Goal: Task Accomplishment & Management: Manage account settings

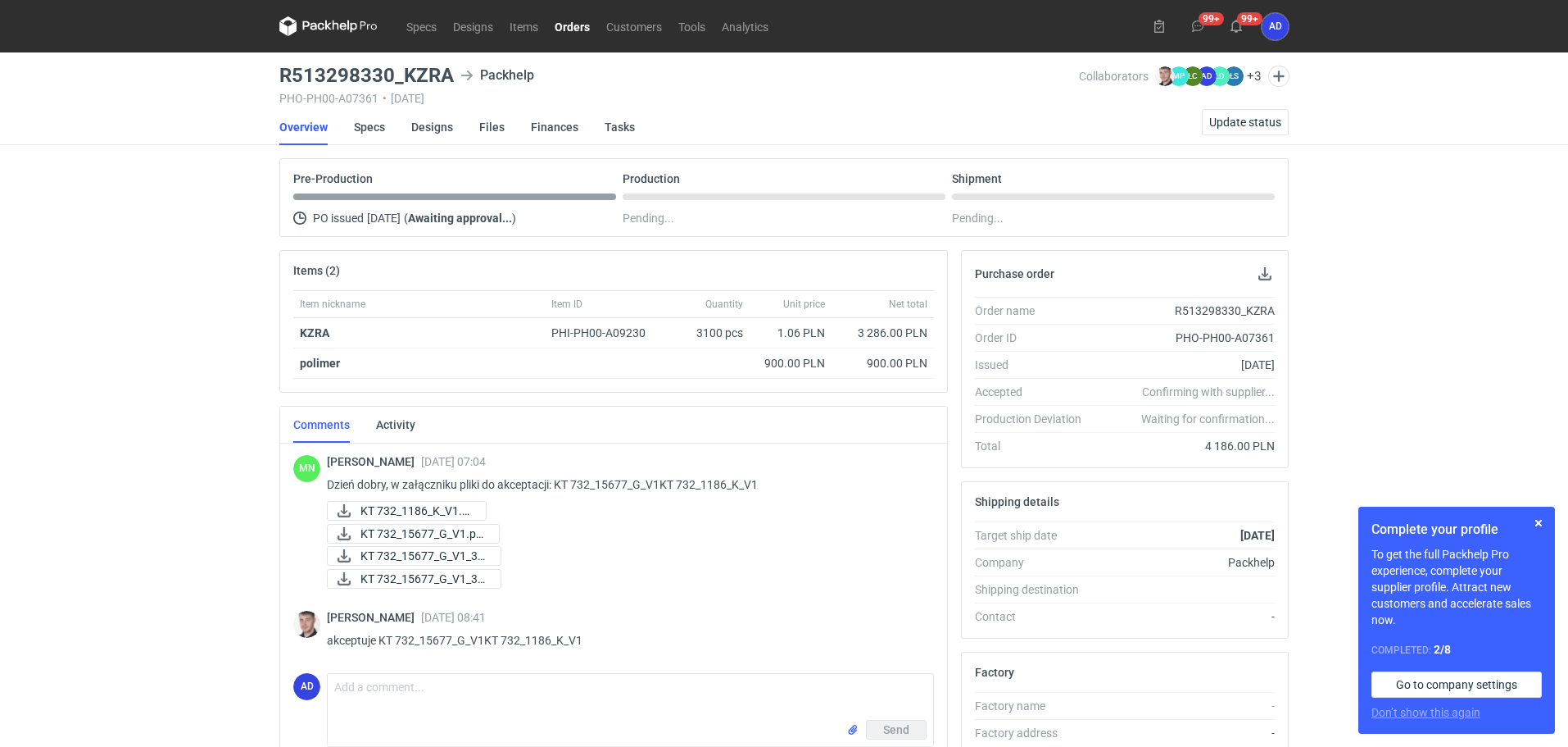
click at [594, 30] on link "Orders" at bounding box center [573, 26] width 52 height 19
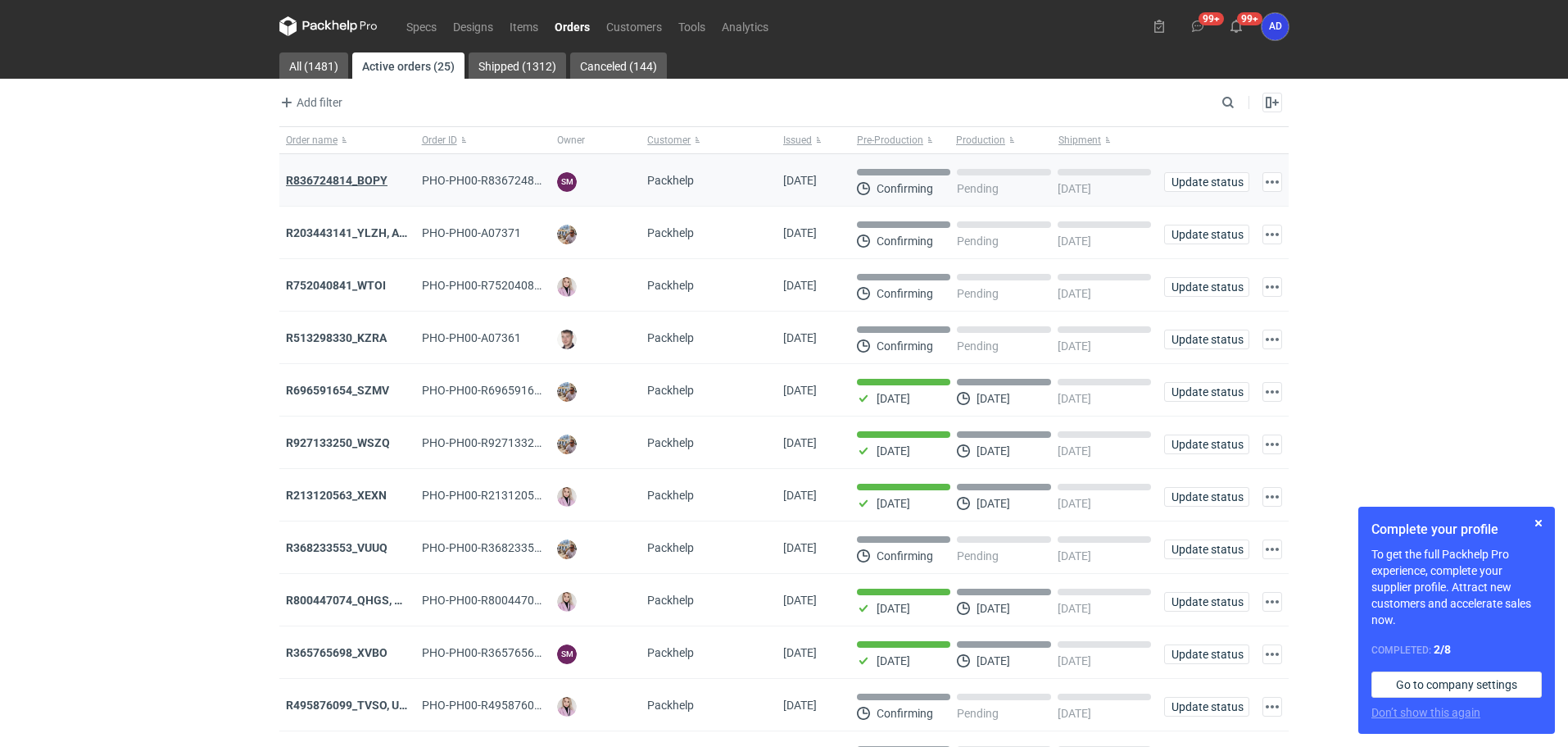
click at [358, 185] on strong "R836724814_BOPY" at bounding box center [337, 181] width 102 height 13
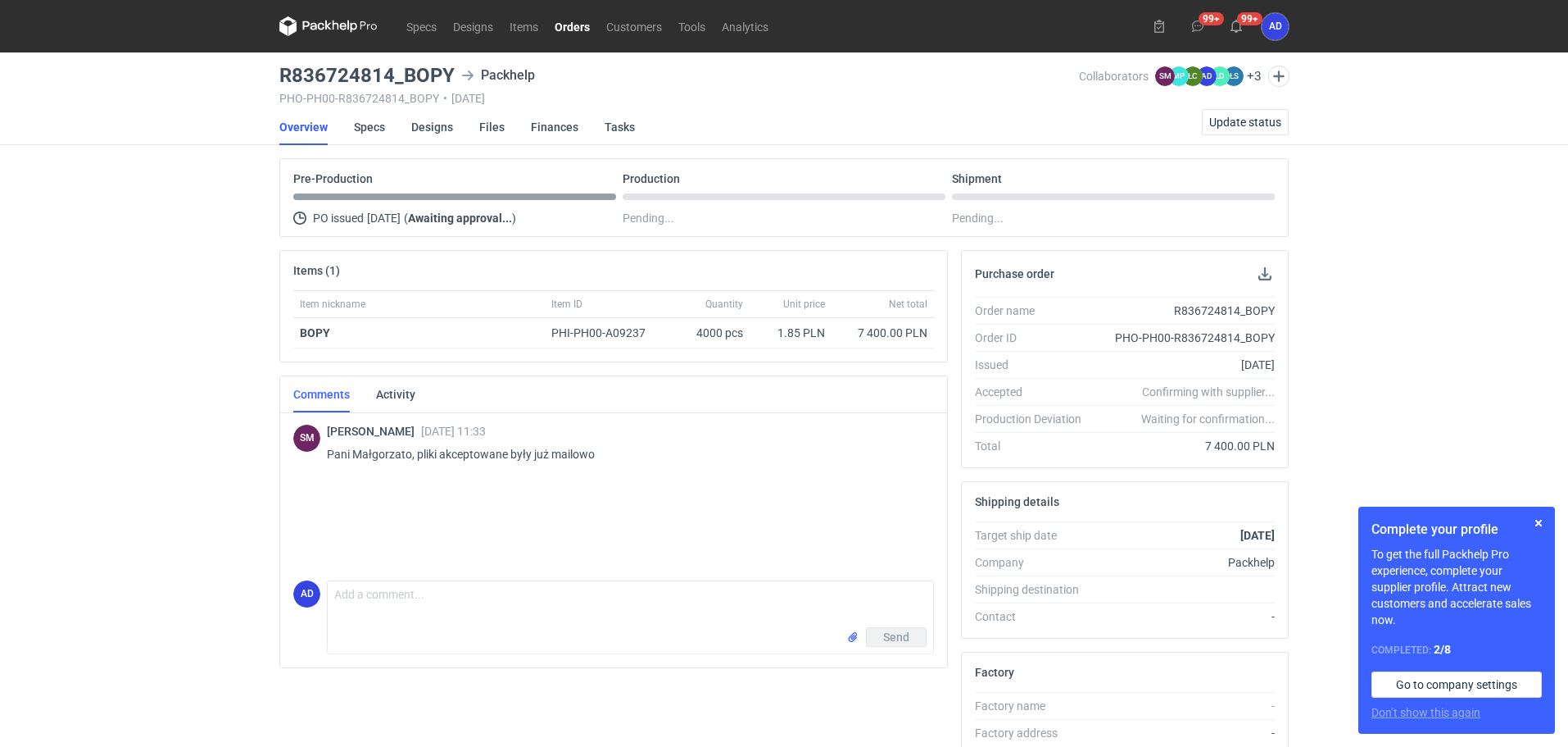
click at [561, 19] on link "Orders" at bounding box center [573, 26] width 52 height 19
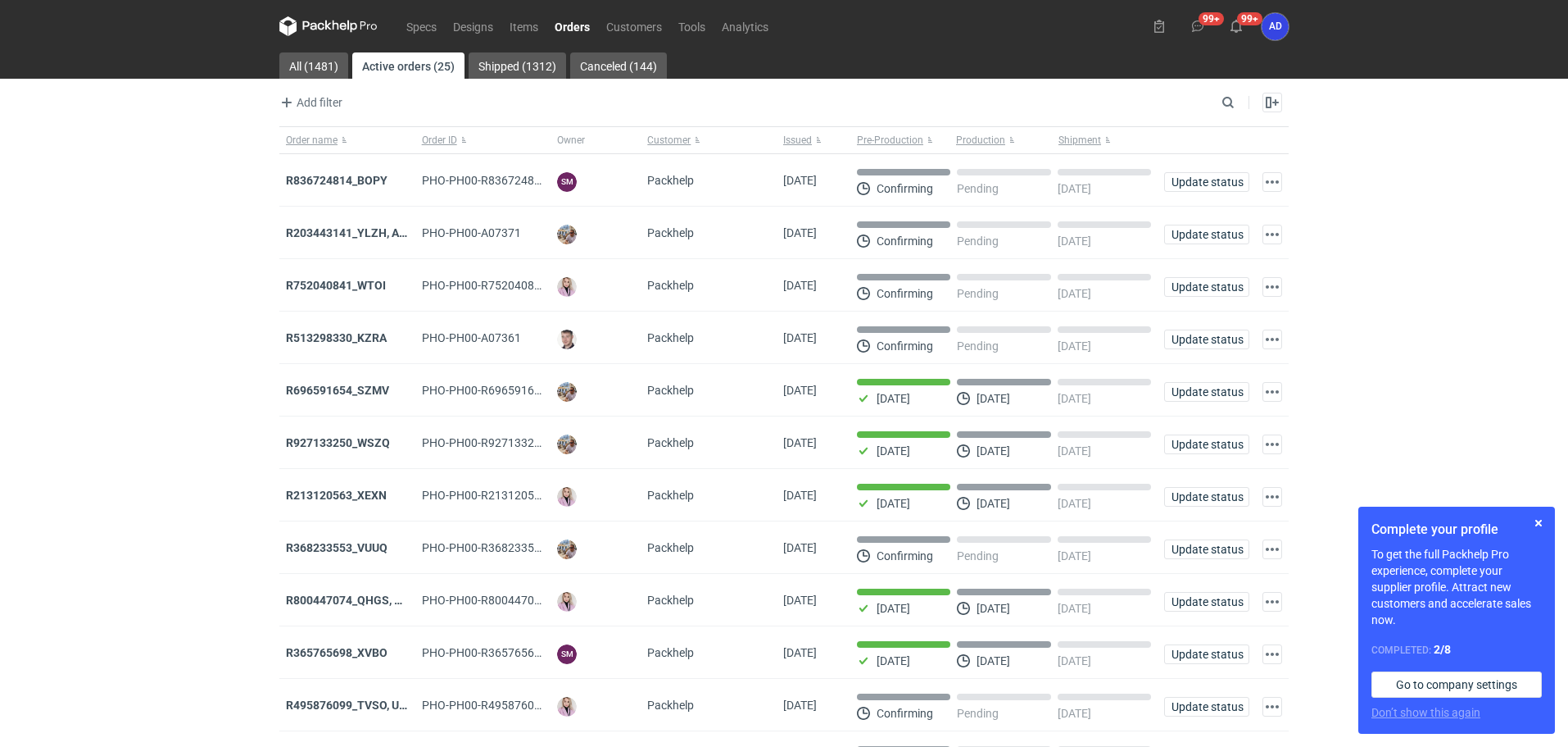
click at [332, 176] on strong "R836724814_BOPY" at bounding box center [337, 181] width 102 height 13
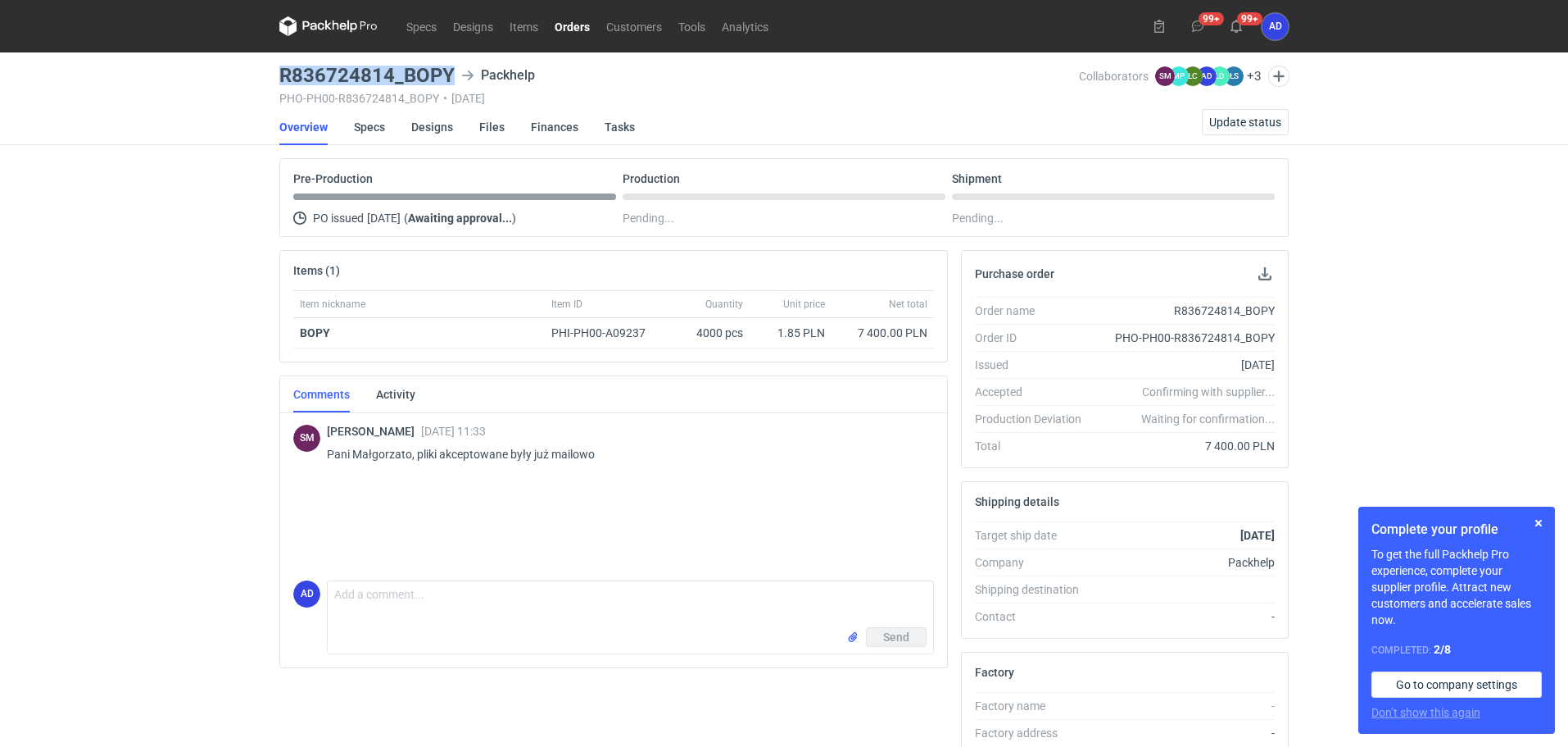
drag, startPoint x: 454, startPoint y: 74, endPoint x: 275, endPoint y: 75, distance: 179.0
click at [275, 75] on main "R836724814_BOPY Packhelp PHO-PH00-R836724814_BOPY • [DATE] Collaborators SM [PE…" at bounding box center [784, 553] width 1023 height 1001
copy h3 "R836724814_BOPY"
click at [573, 108] on main "R836724814_BOPY Packhelp PHO-PH00-R836724814_BOPY • [DATE] Collaborators SM [PE…" at bounding box center [784, 553] width 1023 height 1001
drag, startPoint x: 453, startPoint y: 76, endPoint x: 265, endPoint y: 75, distance: 188.0
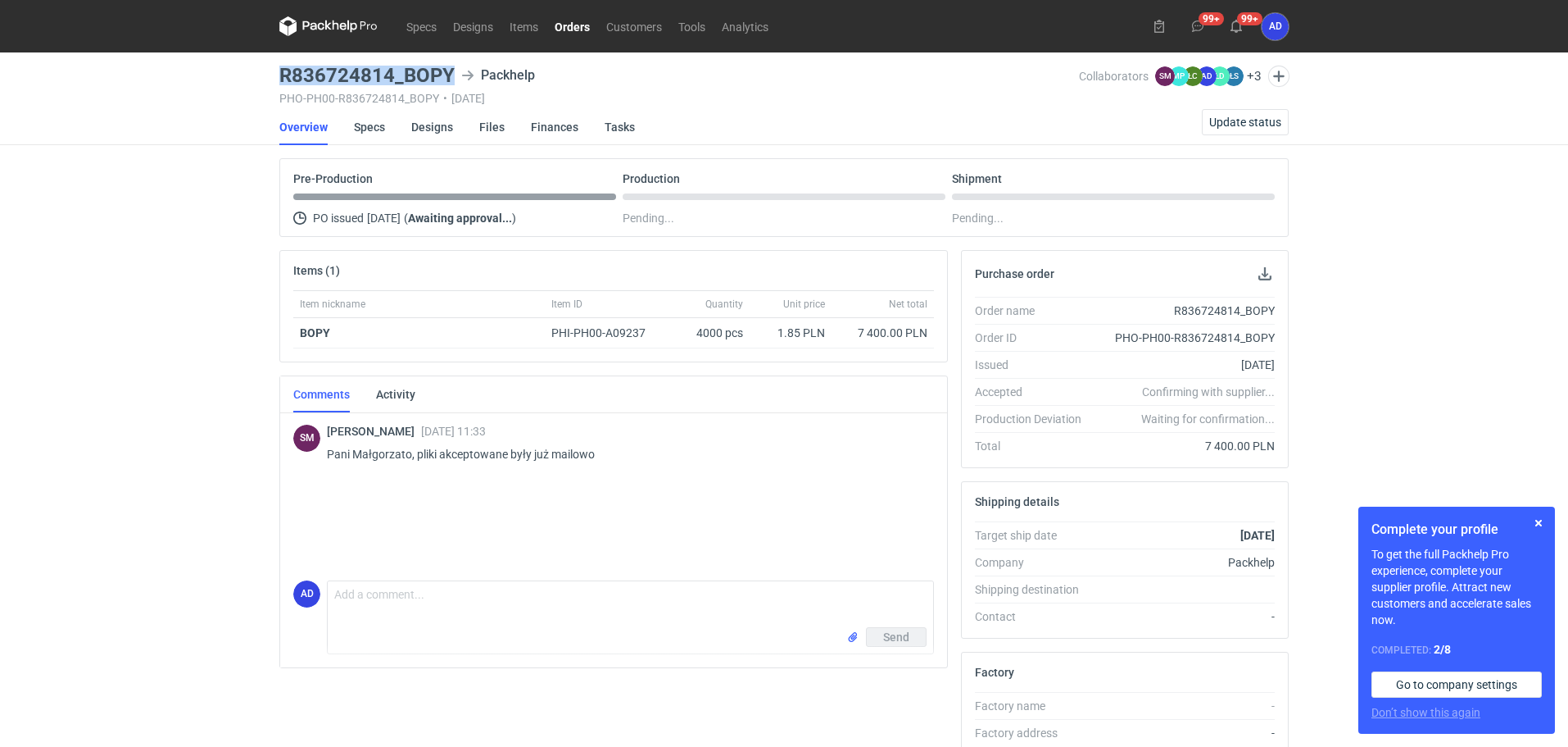
click at [265, 75] on div "Specs Designs Items Orders Customers Tools Analytics 99+ 99+ AD [PERSON_NAME] […" at bounding box center [784, 374] width 1568 height 747
copy h3 "R836724814_BOPY"
click at [564, 26] on link "Orders" at bounding box center [573, 26] width 52 height 19
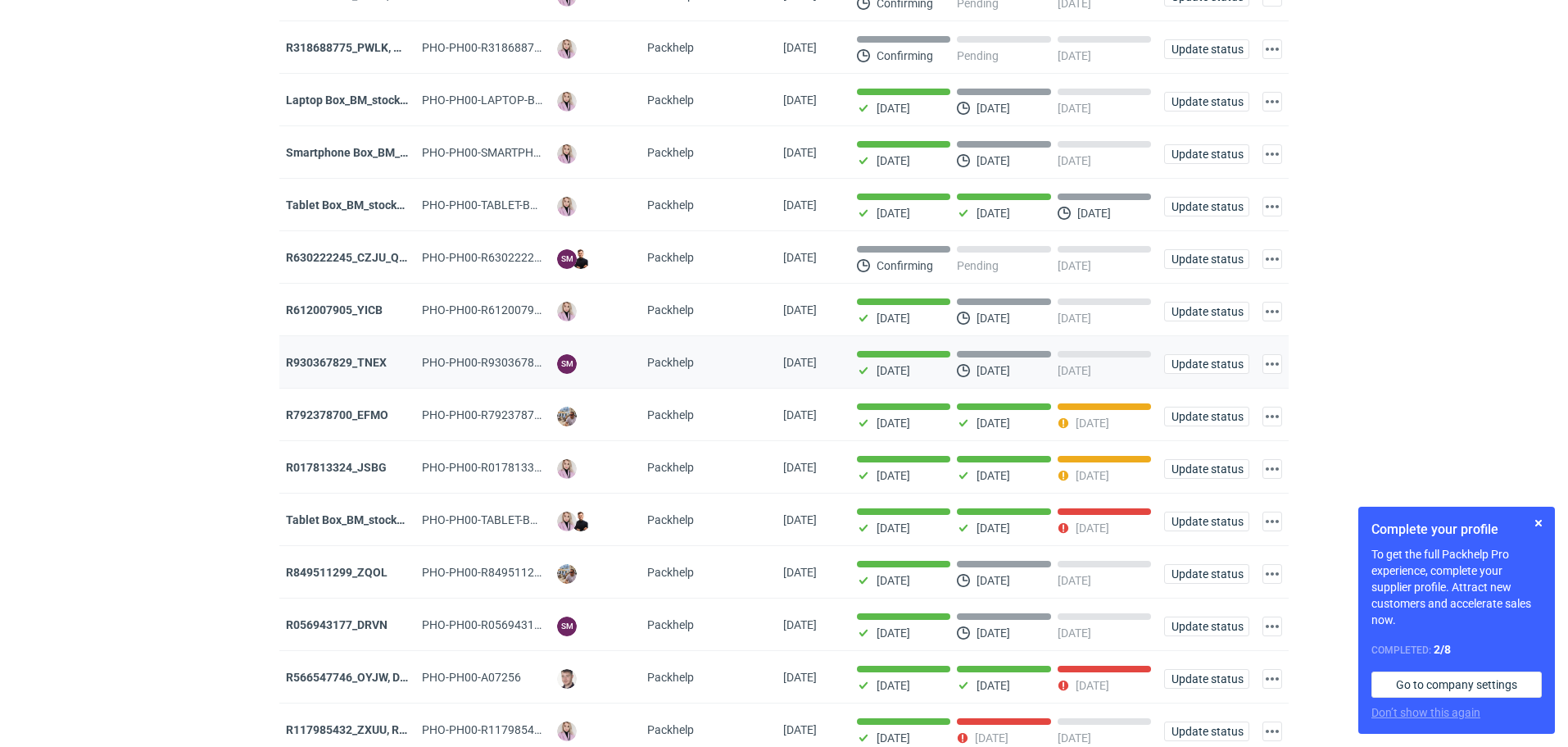
scroll to position [792, 0]
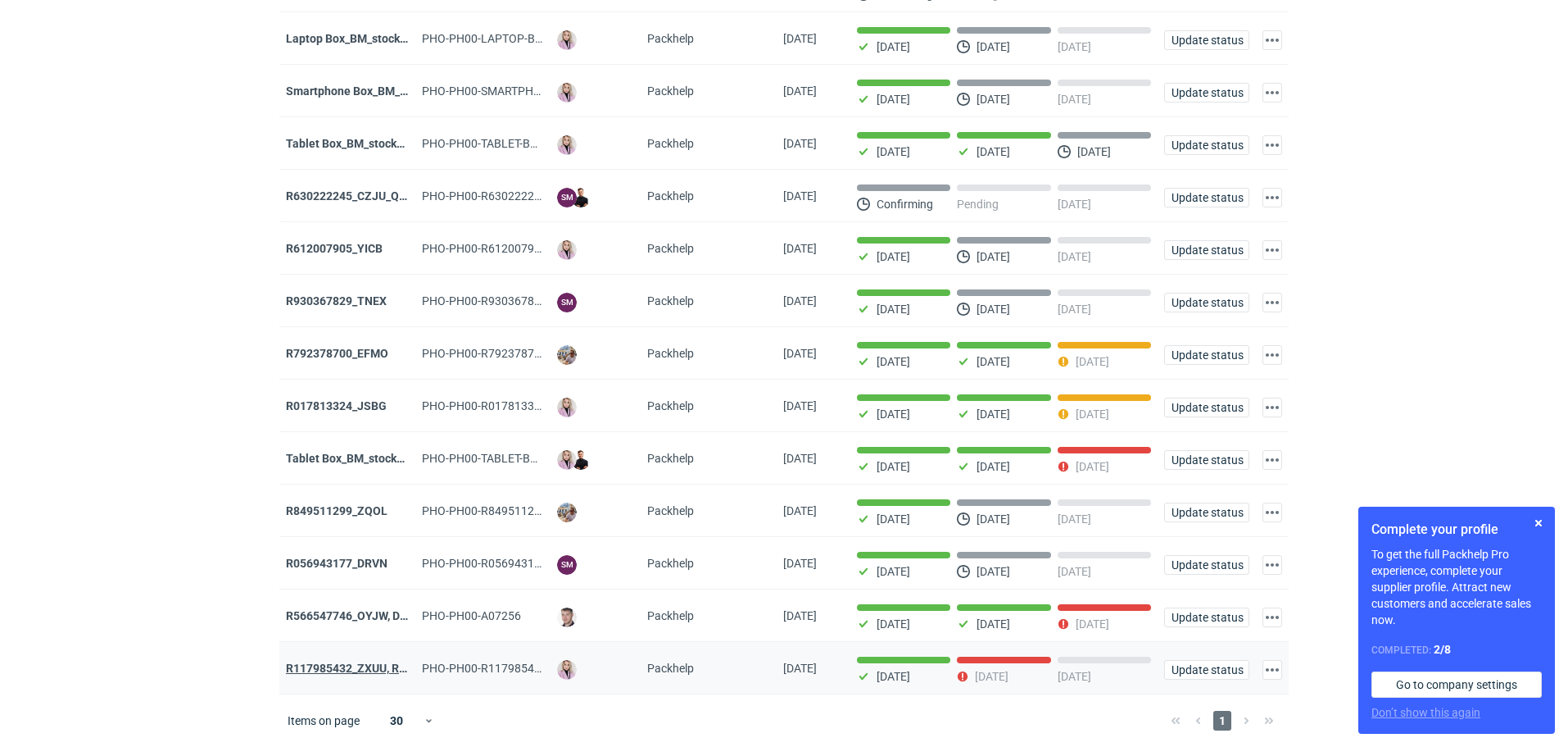
click at [362, 665] on strong "R117985432_ZXUU, RNMV, VLQR" at bounding box center [371, 668] width 172 height 13
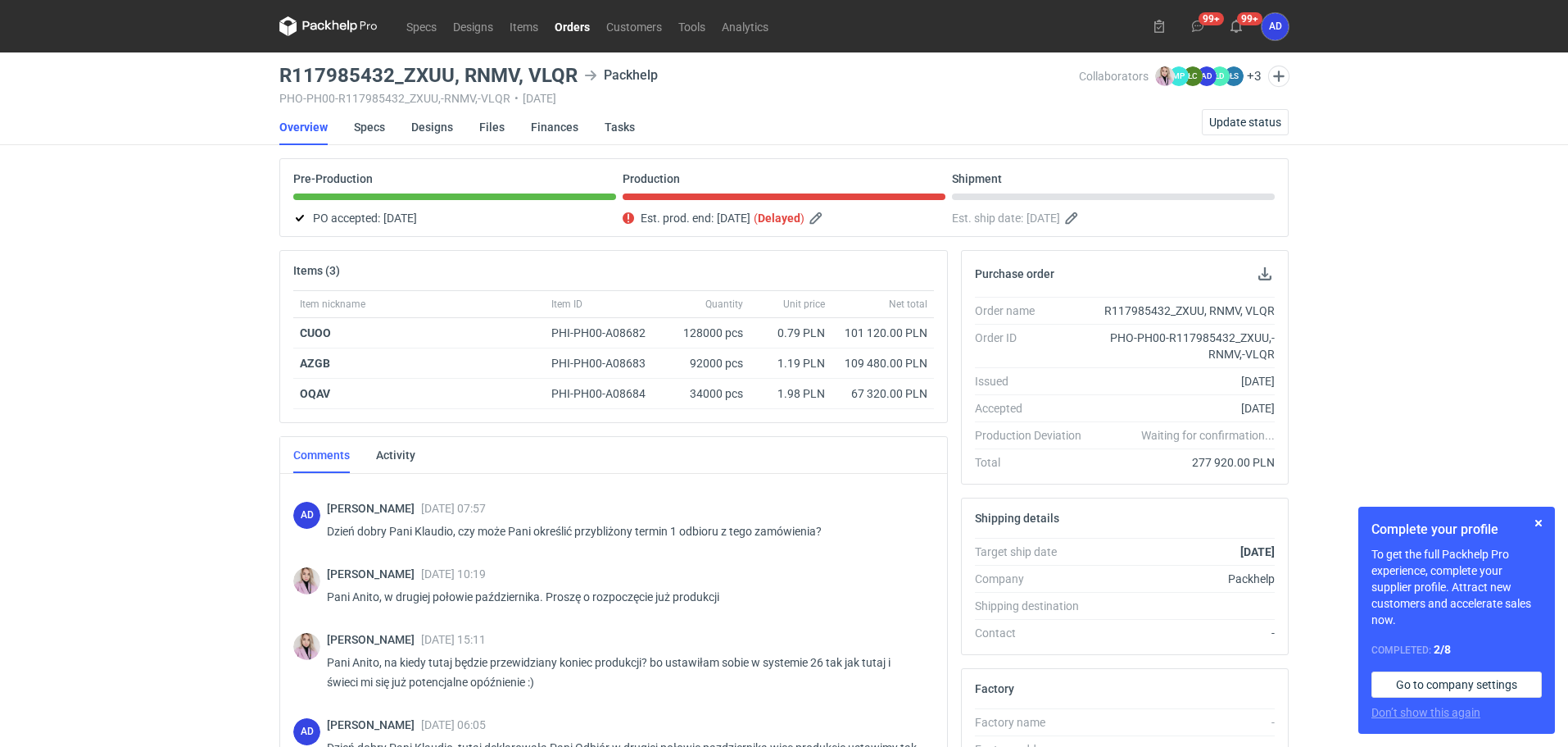
click at [579, 32] on link "Orders" at bounding box center [573, 26] width 52 height 19
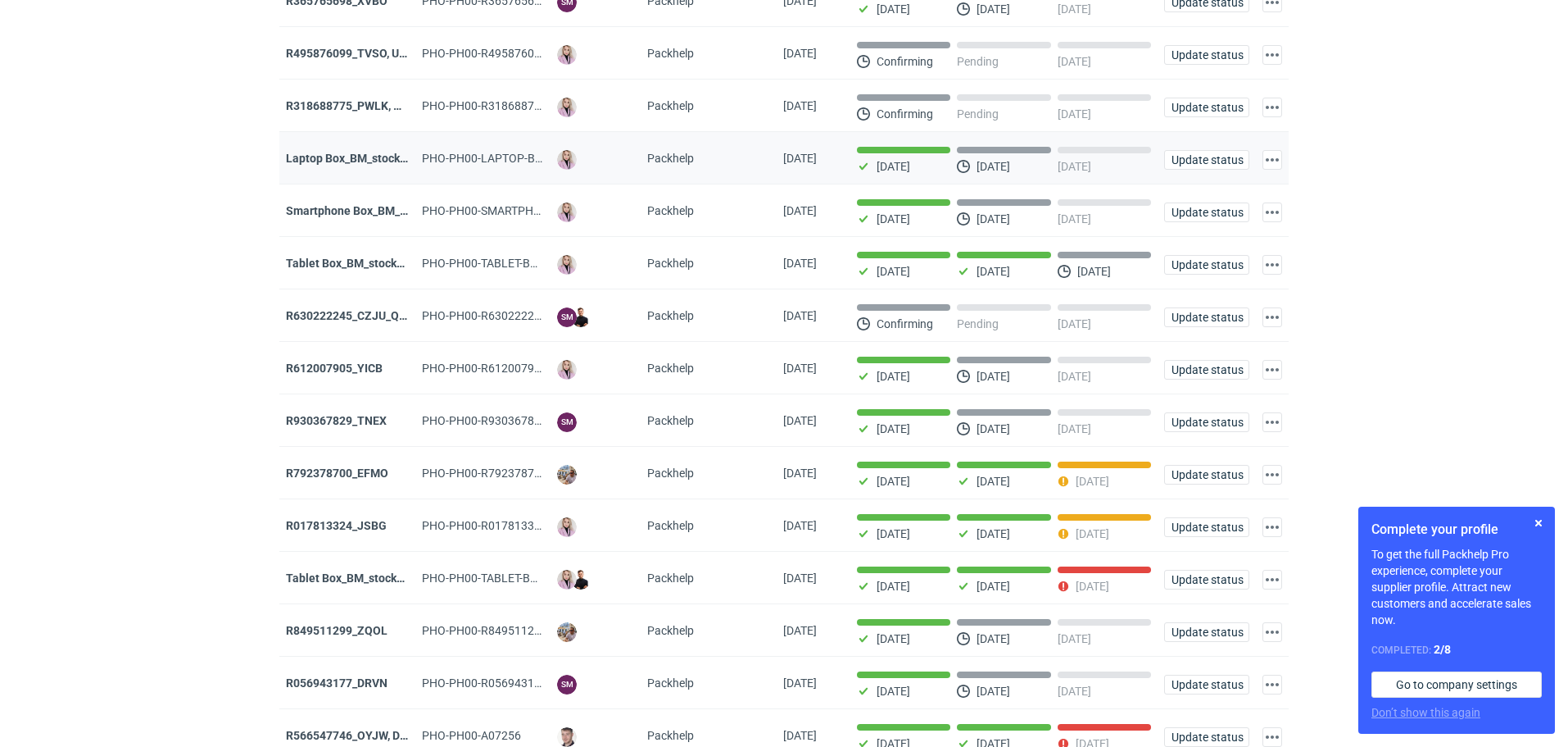
scroll to position [792, 0]
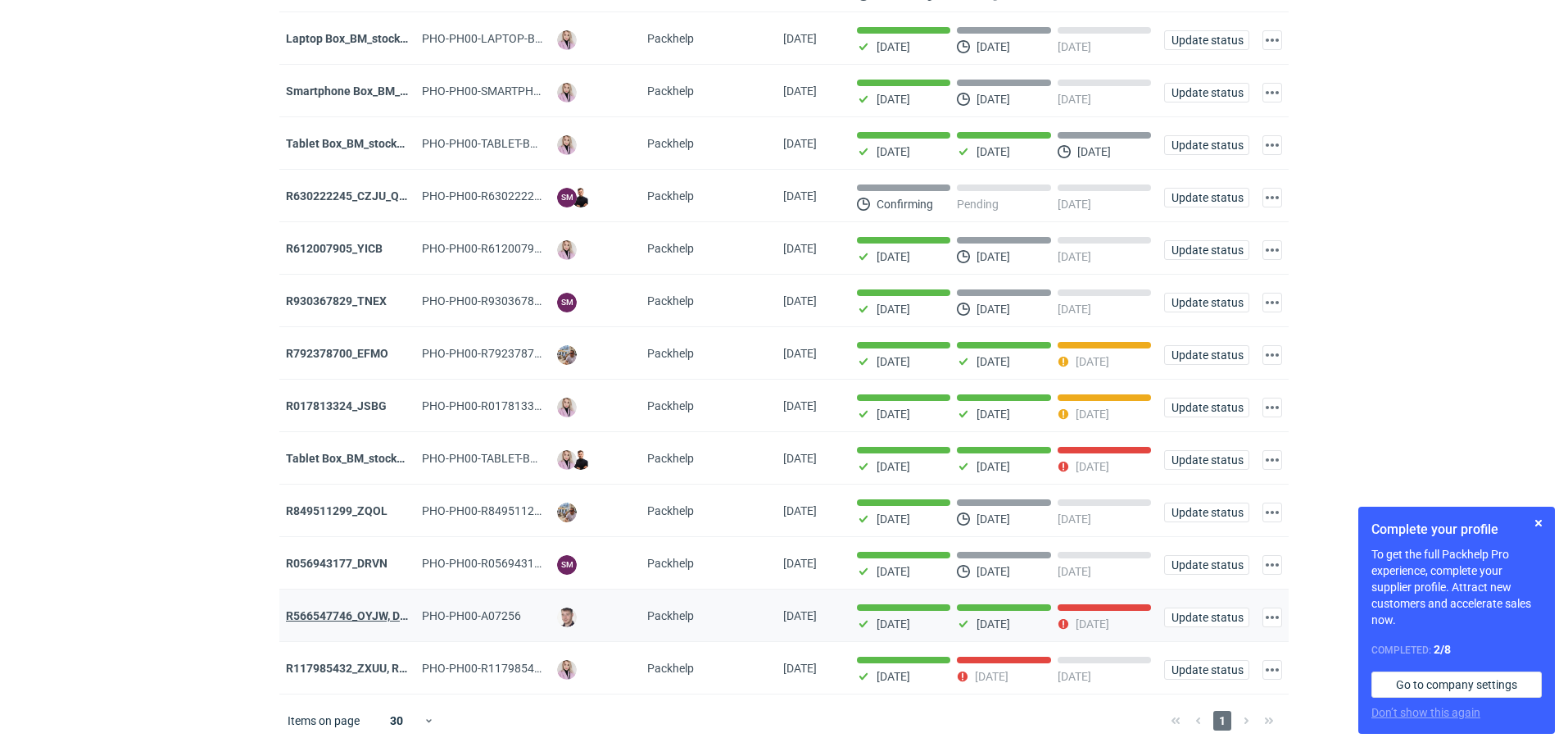
click at [360, 616] on strong "R566547746_OYJW, DJBN, [PERSON_NAME], [PERSON_NAME], OYBW, UUIL" at bounding box center [481, 615] width 390 height 13
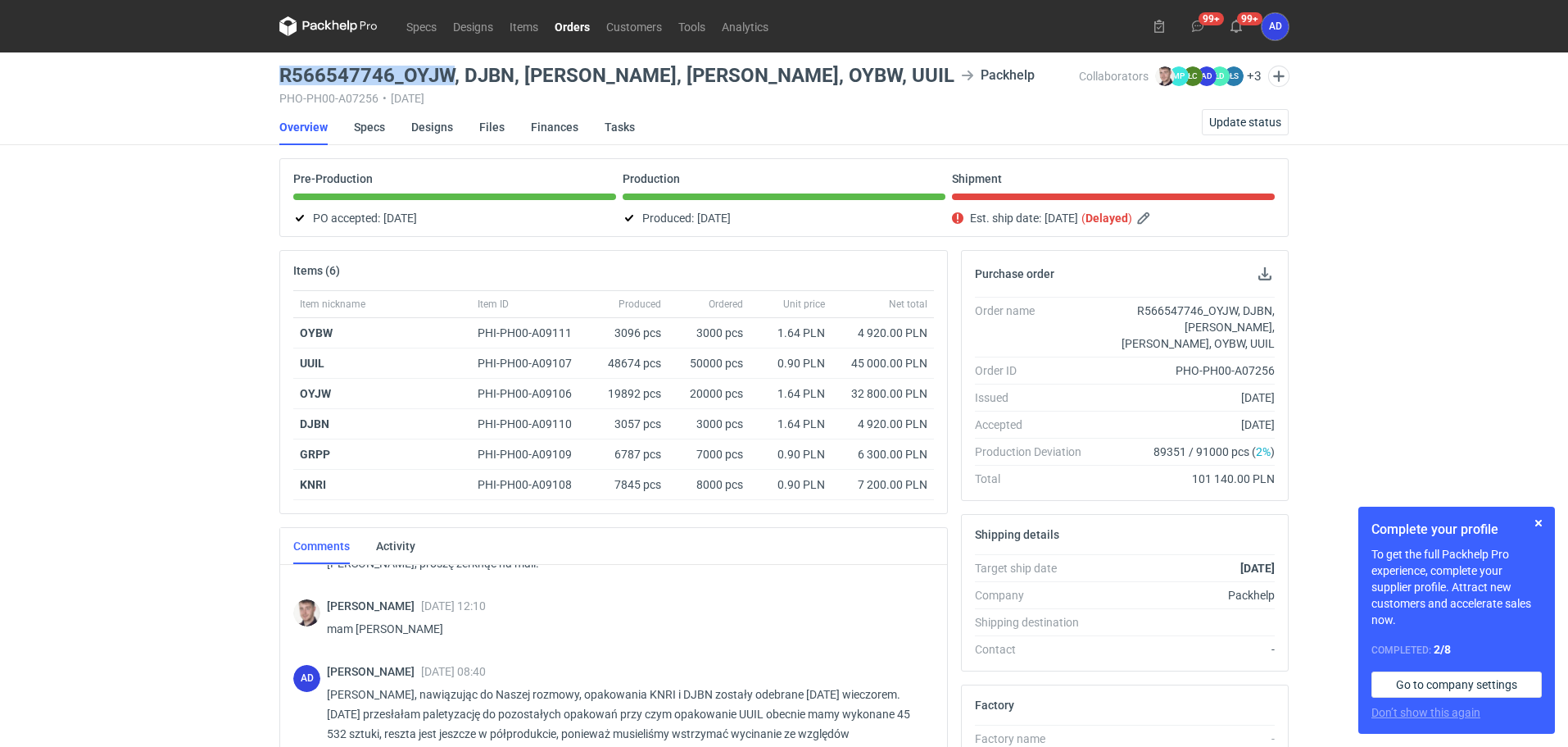
drag, startPoint x: 454, startPoint y: 76, endPoint x: 278, endPoint y: 72, distance: 176.0
click at [278, 72] on main "R566547746_OYJW, DJBN, [PERSON_NAME], [PERSON_NAME], OYBW, UUIL Packhelp PHO-PH…" at bounding box center [784, 582] width 1023 height 1058
copy h3 "R566547746_OYJW"
click at [1227, 121] on span "Update status" at bounding box center [1245, 122] width 72 height 12
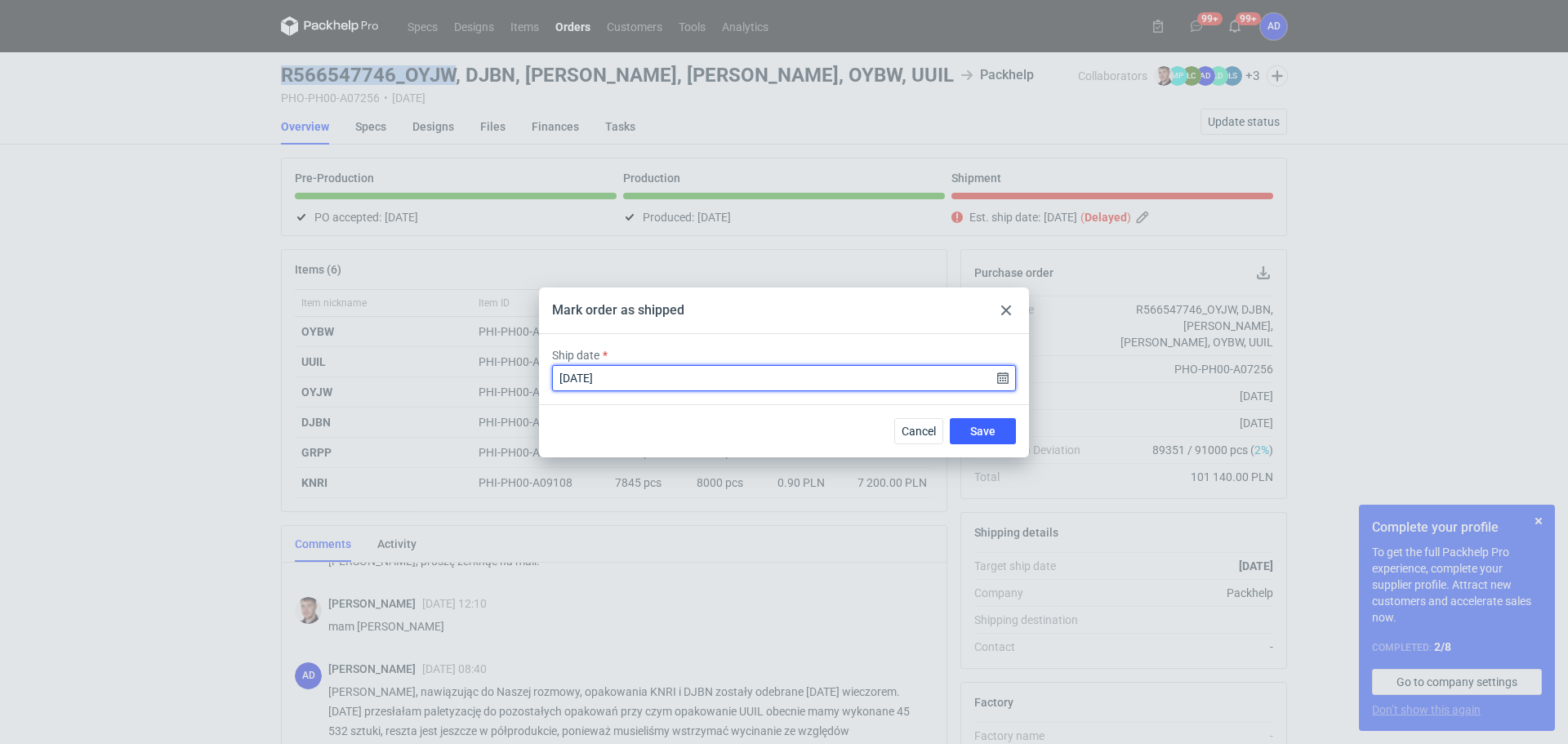
click at [1000, 379] on input "[DATE]" at bounding box center [784, 378] width 464 height 26
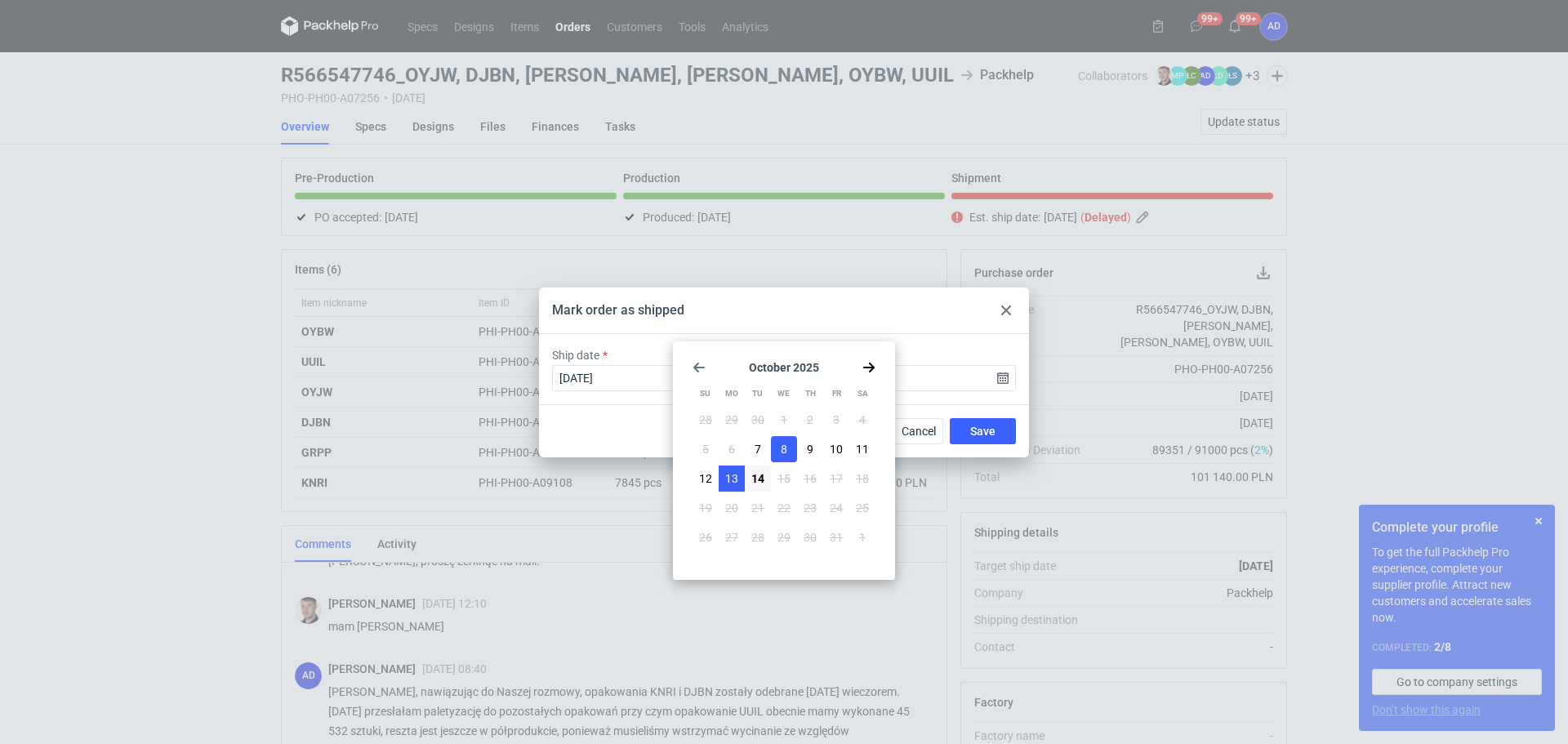
click at [723, 476] on button "13" at bounding box center [731, 478] width 26 height 26
type input "[DATE]"
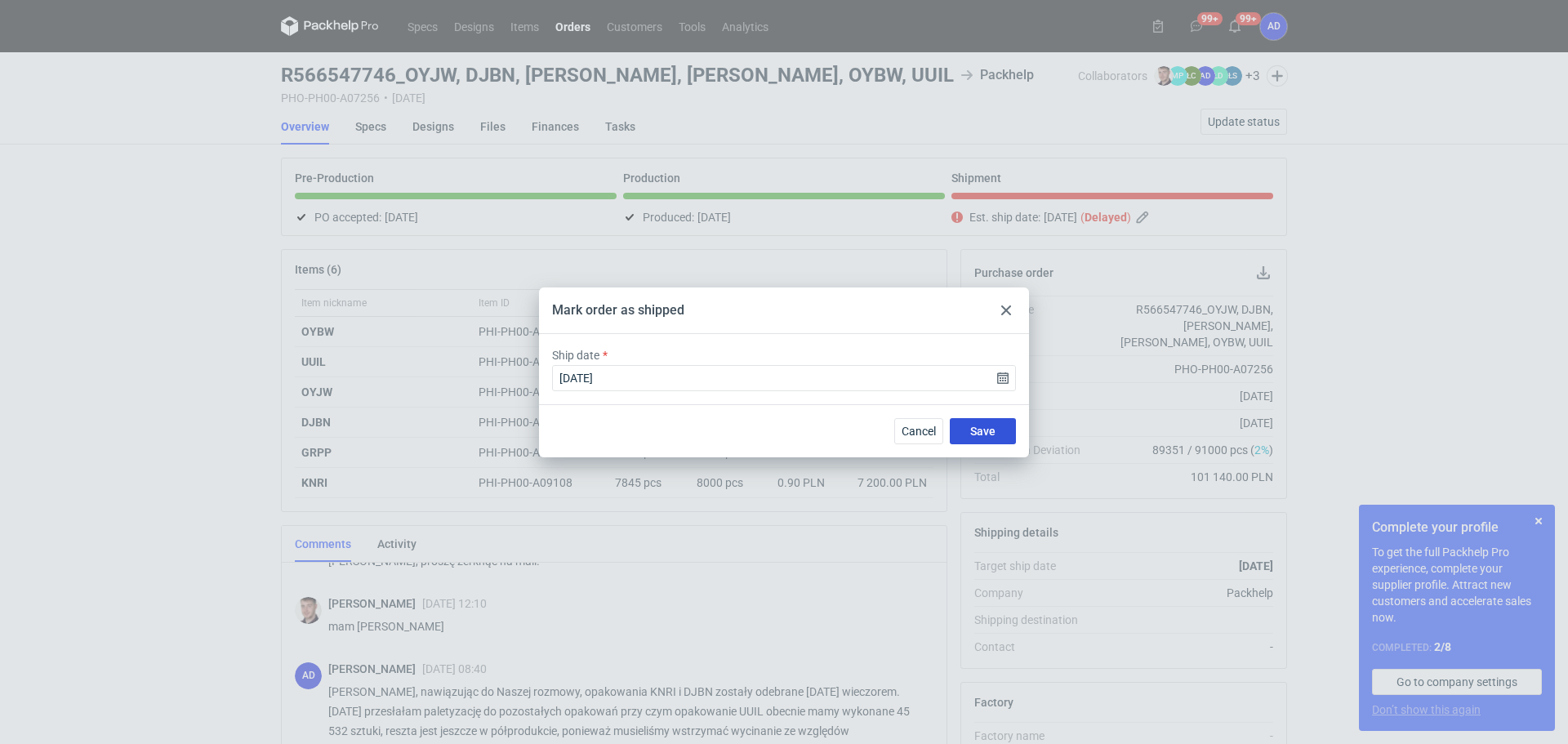
click at [987, 430] on span "Save" at bounding box center [983, 431] width 25 height 11
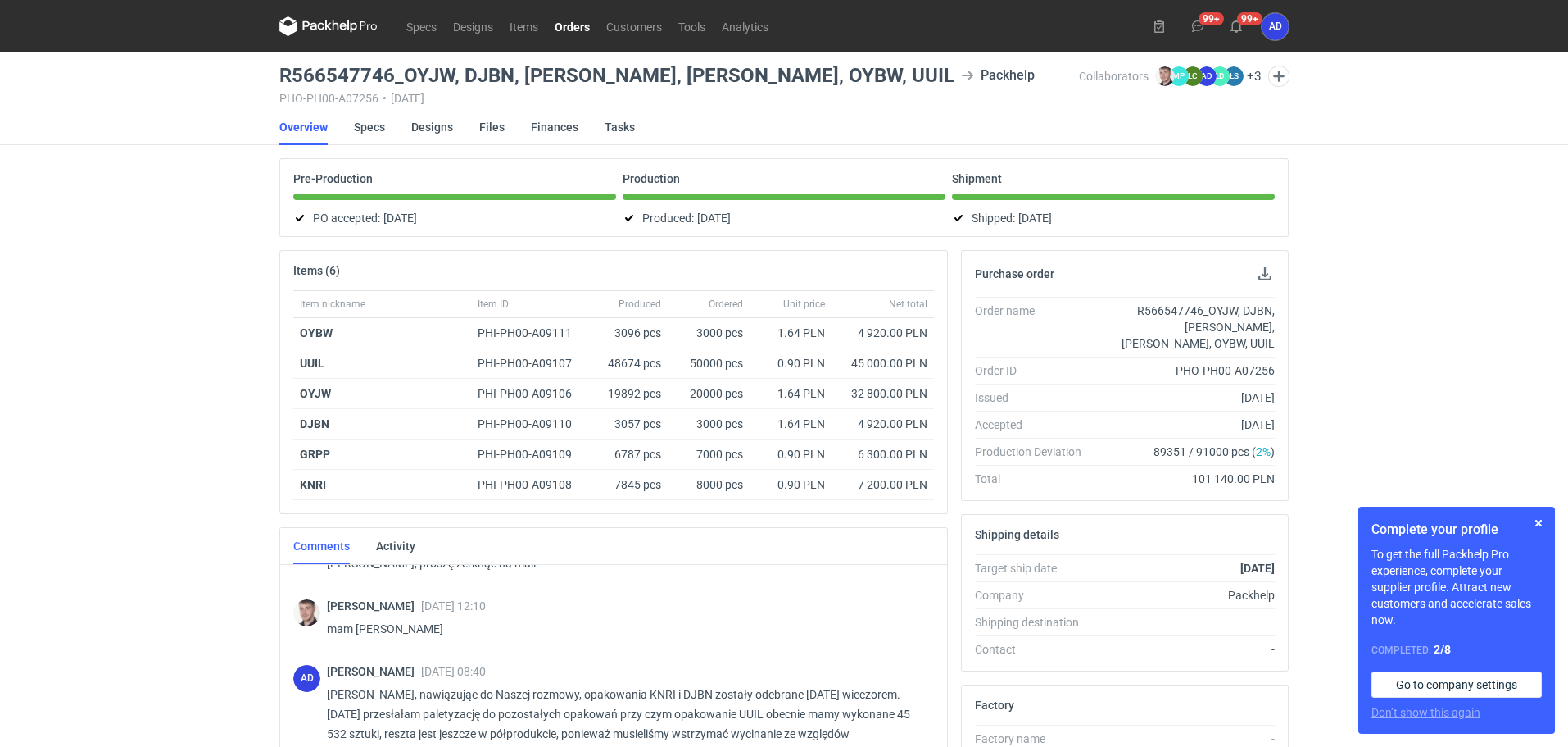
click at [575, 24] on link "Orders" at bounding box center [573, 26] width 52 height 19
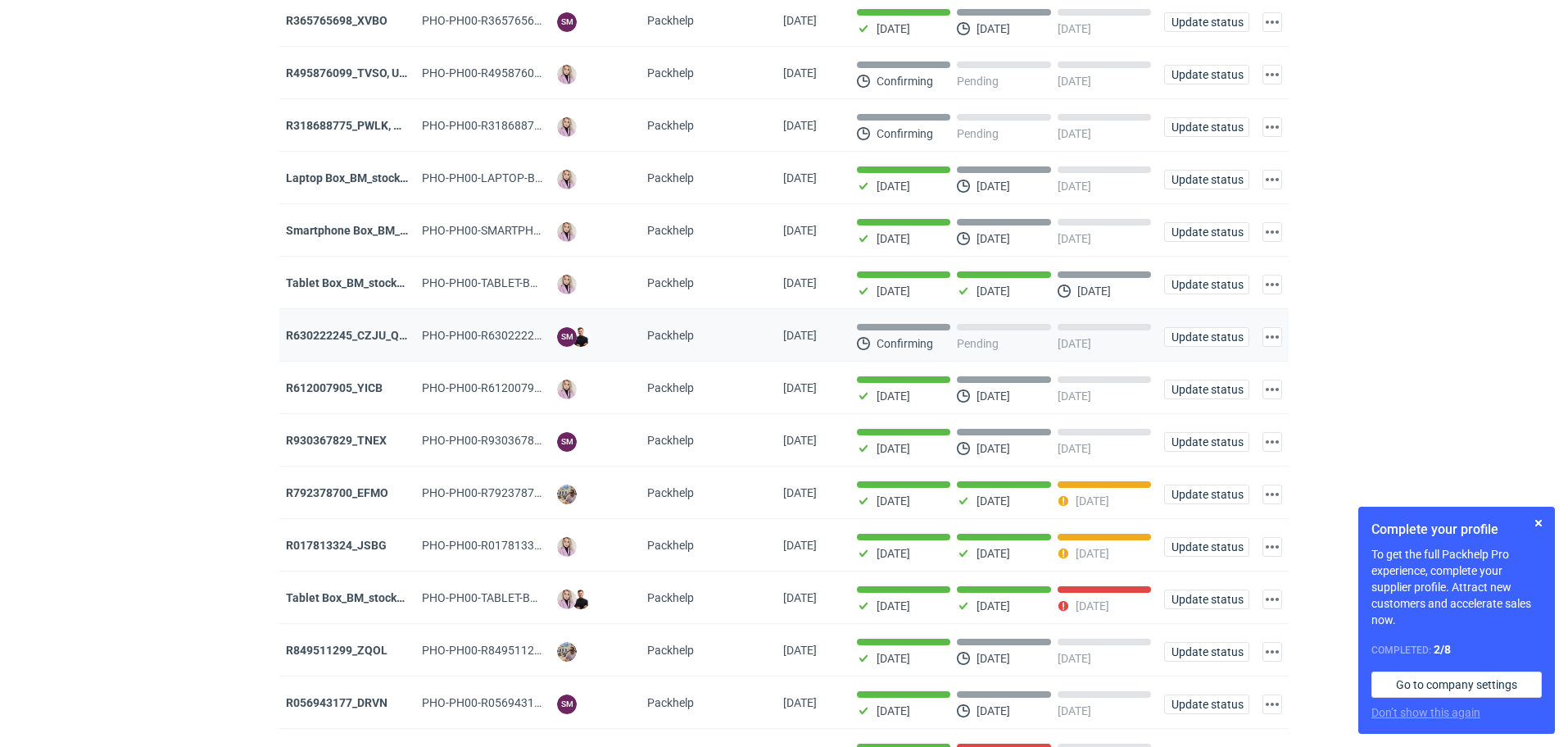
scroll to position [738, 0]
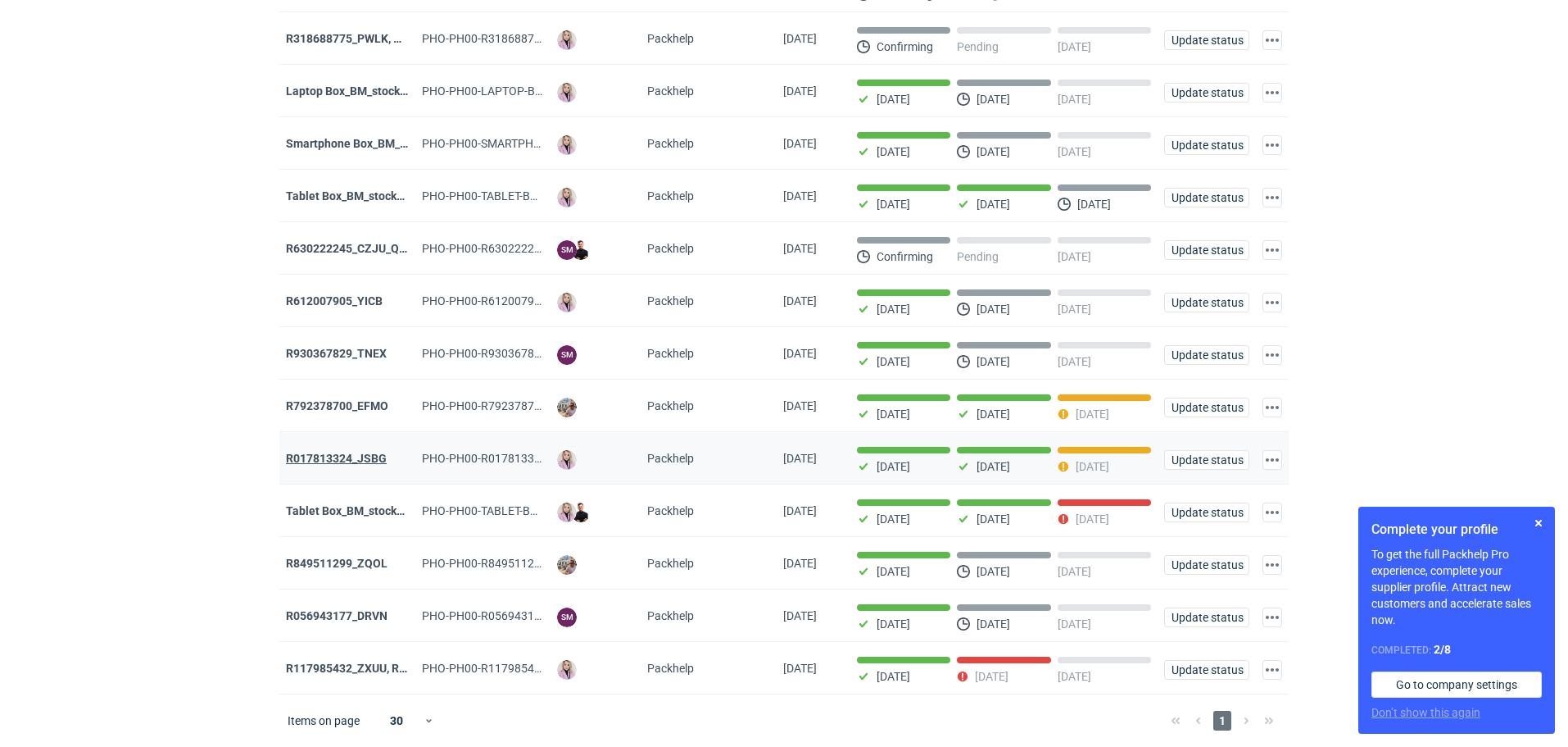
click at [354, 458] on strong "R017813324_JSBG" at bounding box center [336, 459] width 101 height 13
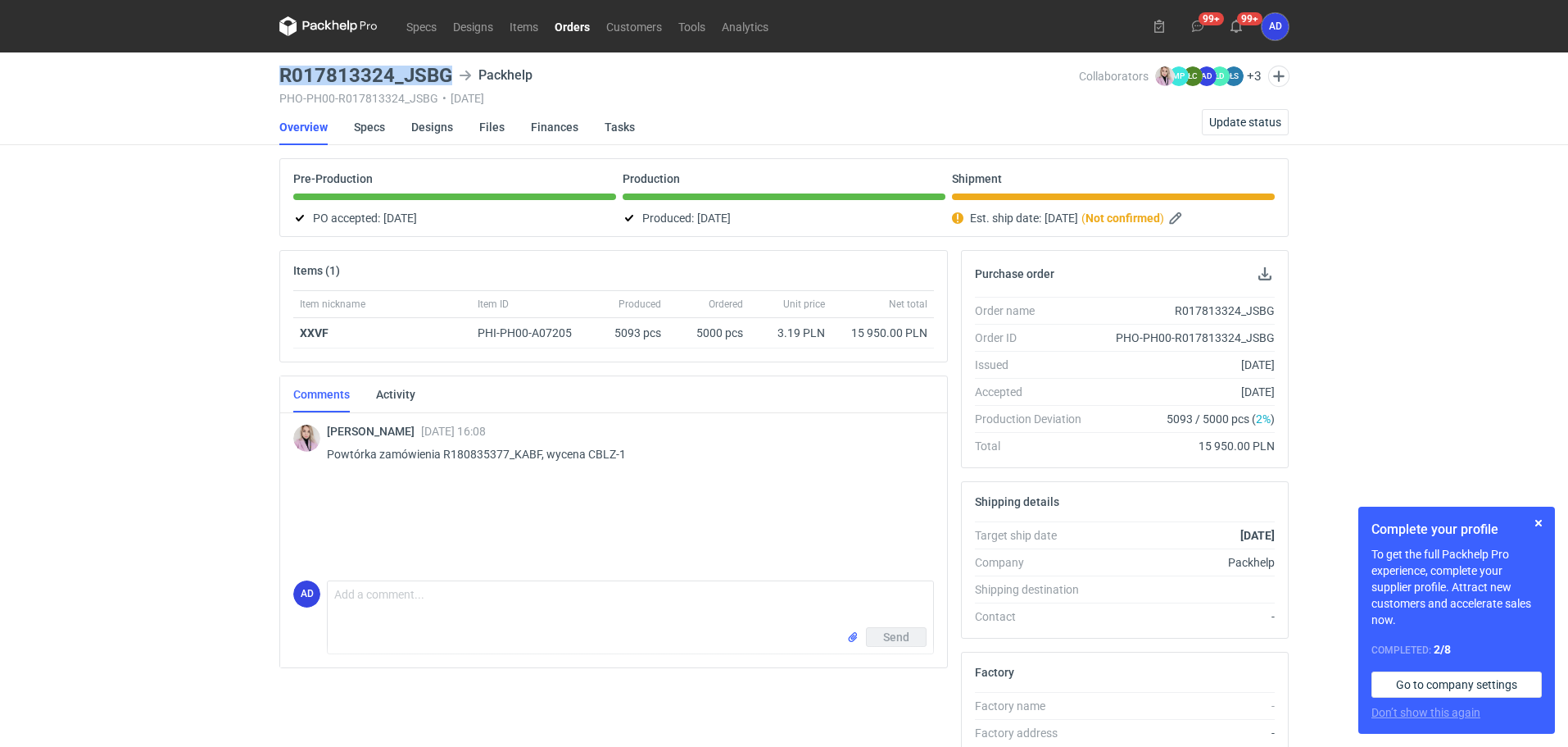
drag, startPoint x: 454, startPoint y: 69, endPoint x: 266, endPoint y: 74, distance: 188.1
click at [266, 74] on div "Specs Designs Items Orders Customers Tools Analytics 99+ 99+ AD [PERSON_NAME] […" at bounding box center [784, 374] width 1568 height 747
copy h3 "R017813324_JSBG"
click at [1215, 128] on span "Update status" at bounding box center [1245, 122] width 72 height 12
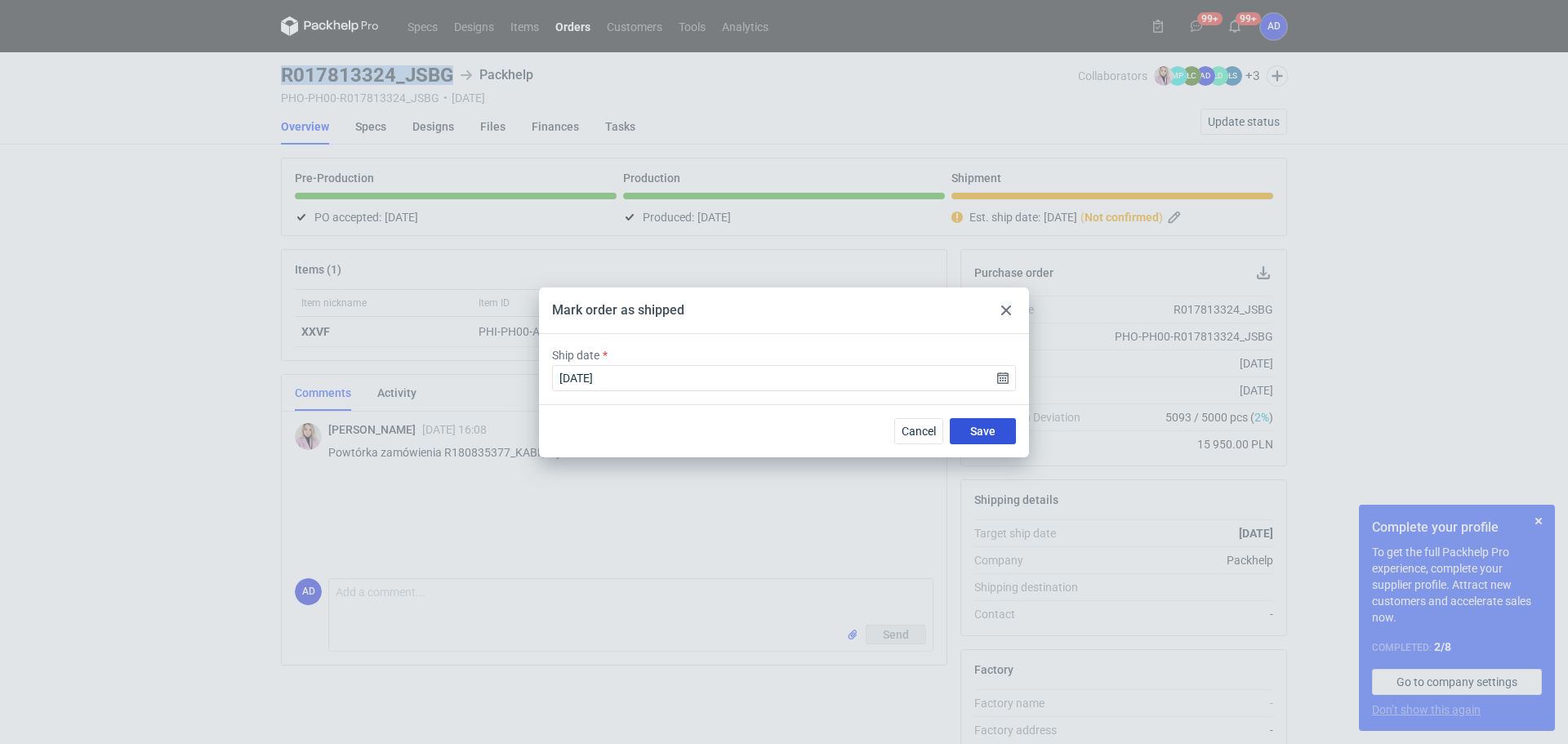
click at [975, 429] on span "Save" at bounding box center [983, 431] width 25 height 11
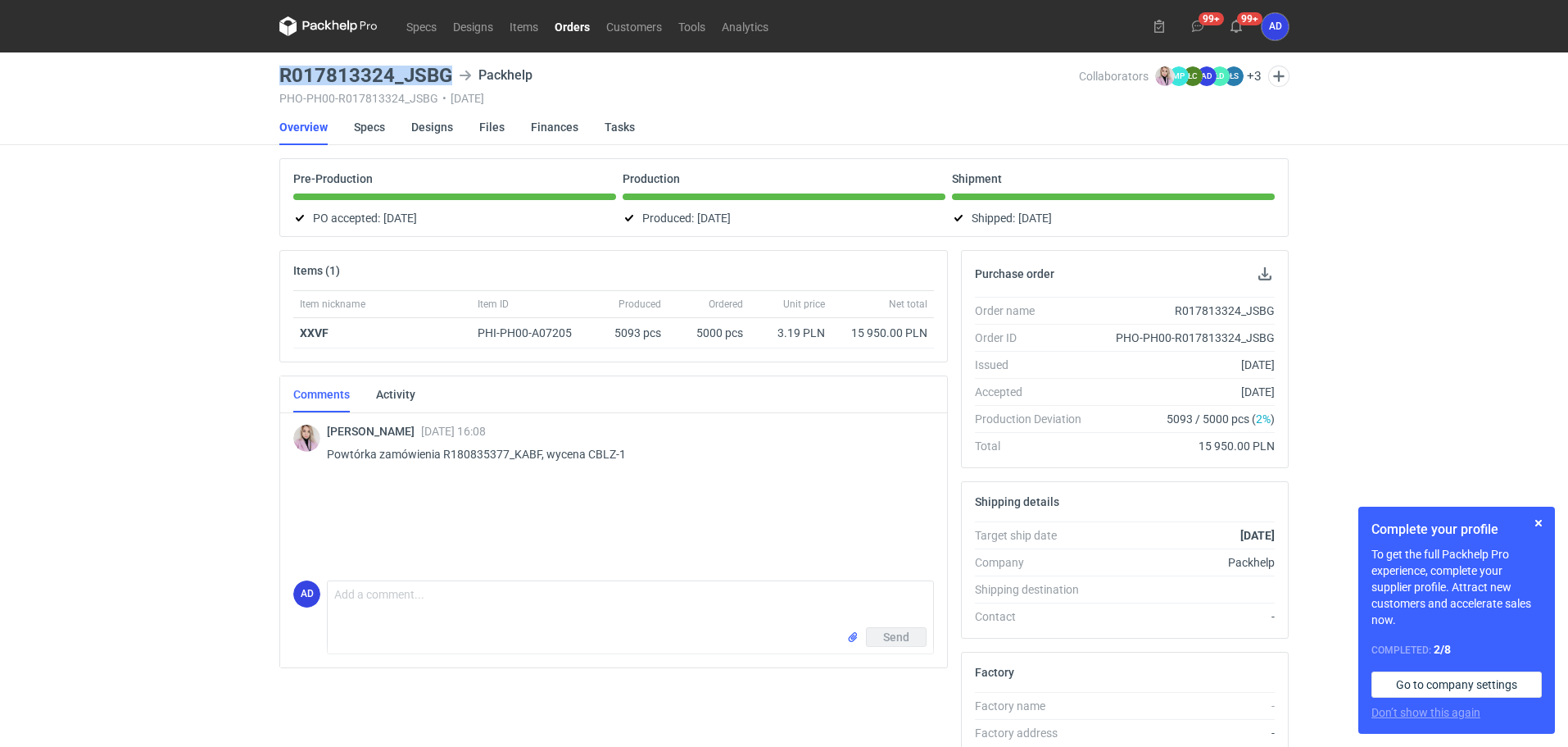
click at [579, 25] on link "Orders" at bounding box center [573, 26] width 52 height 19
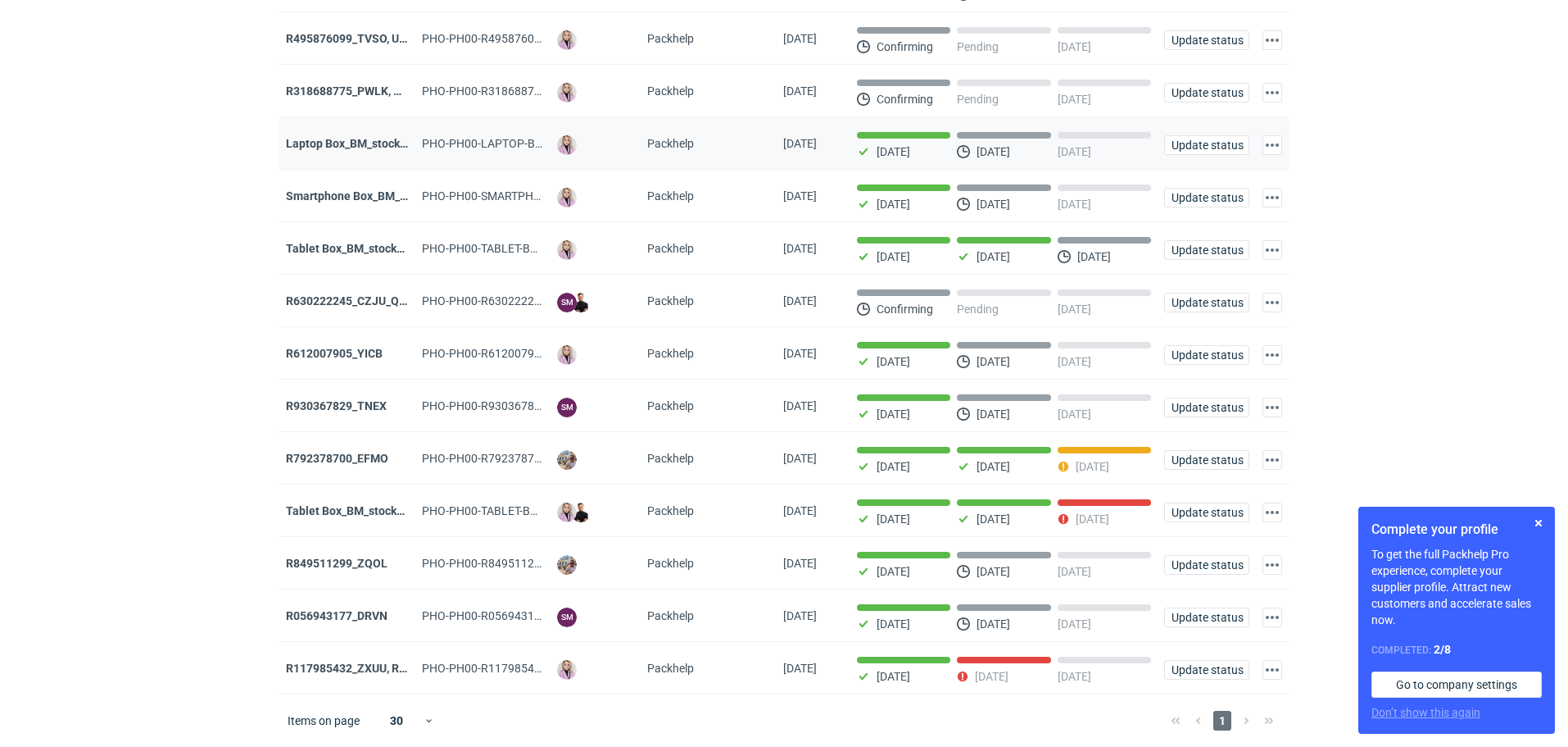
scroll to position [686, 0]
click at [356, 456] on strong "R792378700_EFMO" at bounding box center [337, 459] width 103 height 13
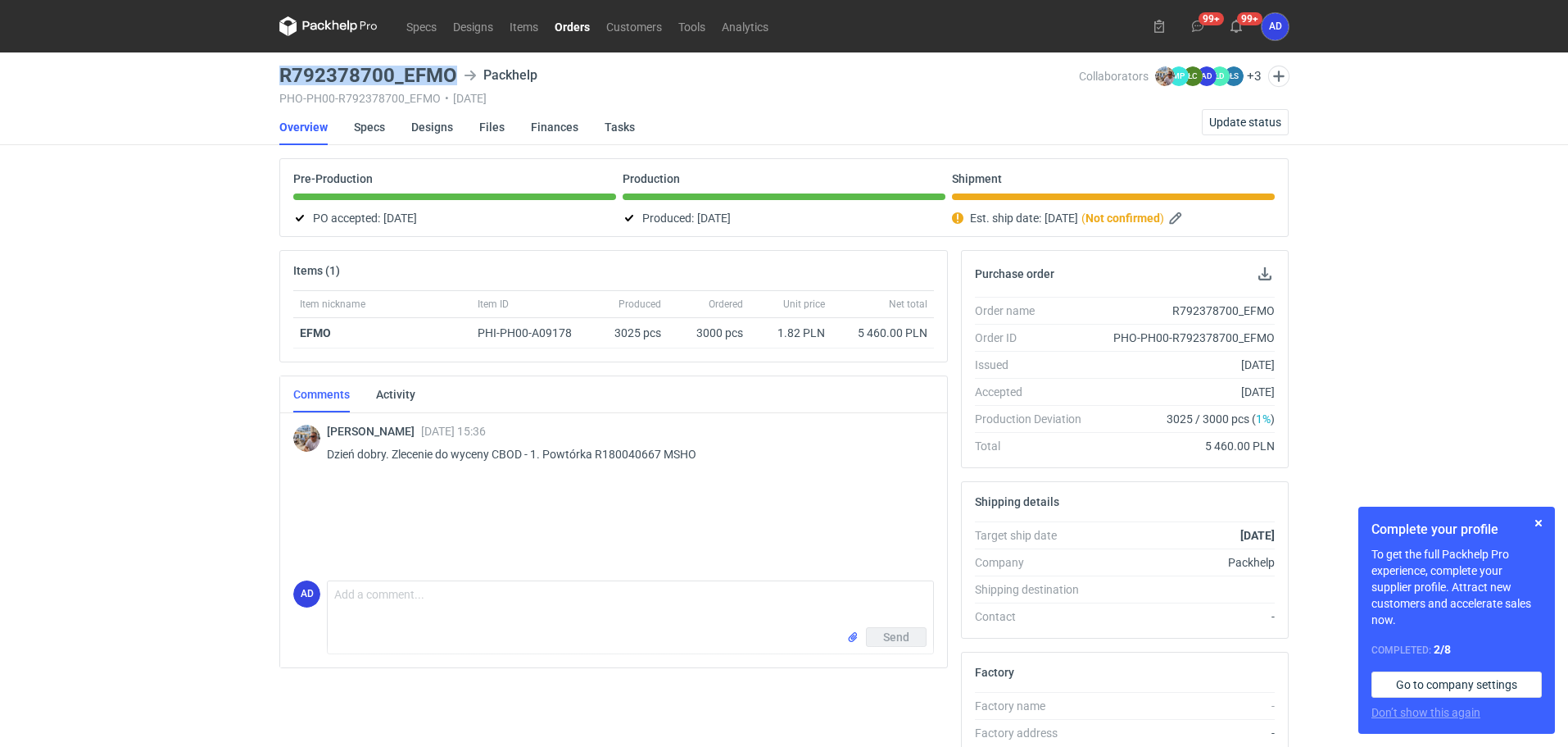
drag, startPoint x: 456, startPoint y: 70, endPoint x: 282, endPoint y: 70, distance: 174.0
click at [282, 70] on div "R792378700_EFMO Packhelp" at bounding box center [678, 75] width 799 height 19
copy h3 "R792378700_EFMO"
click at [1231, 127] on span "Update status" at bounding box center [1245, 122] width 72 height 12
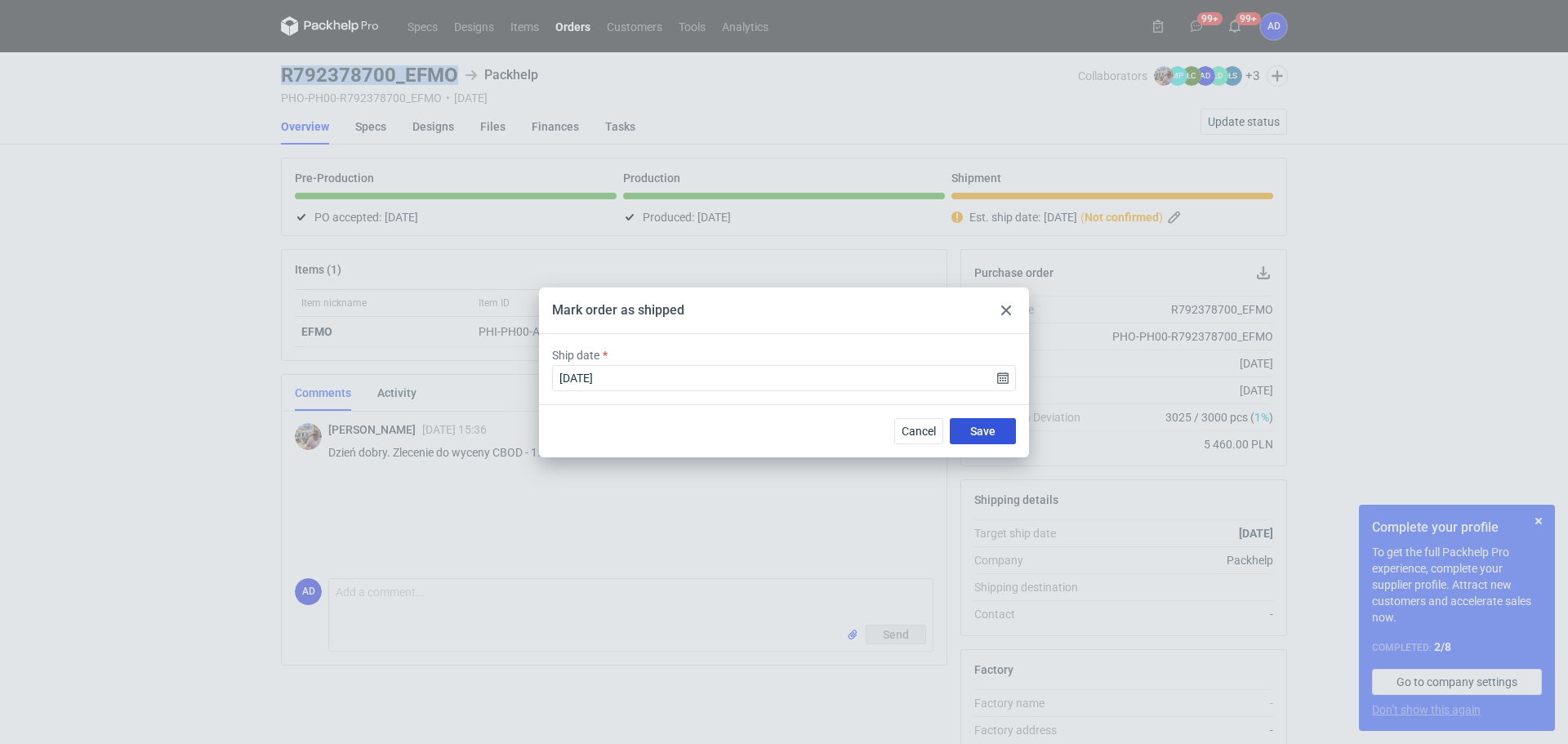
click at [976, 437] on span "Save" at bounding box center [983, 431] width 25 height 11
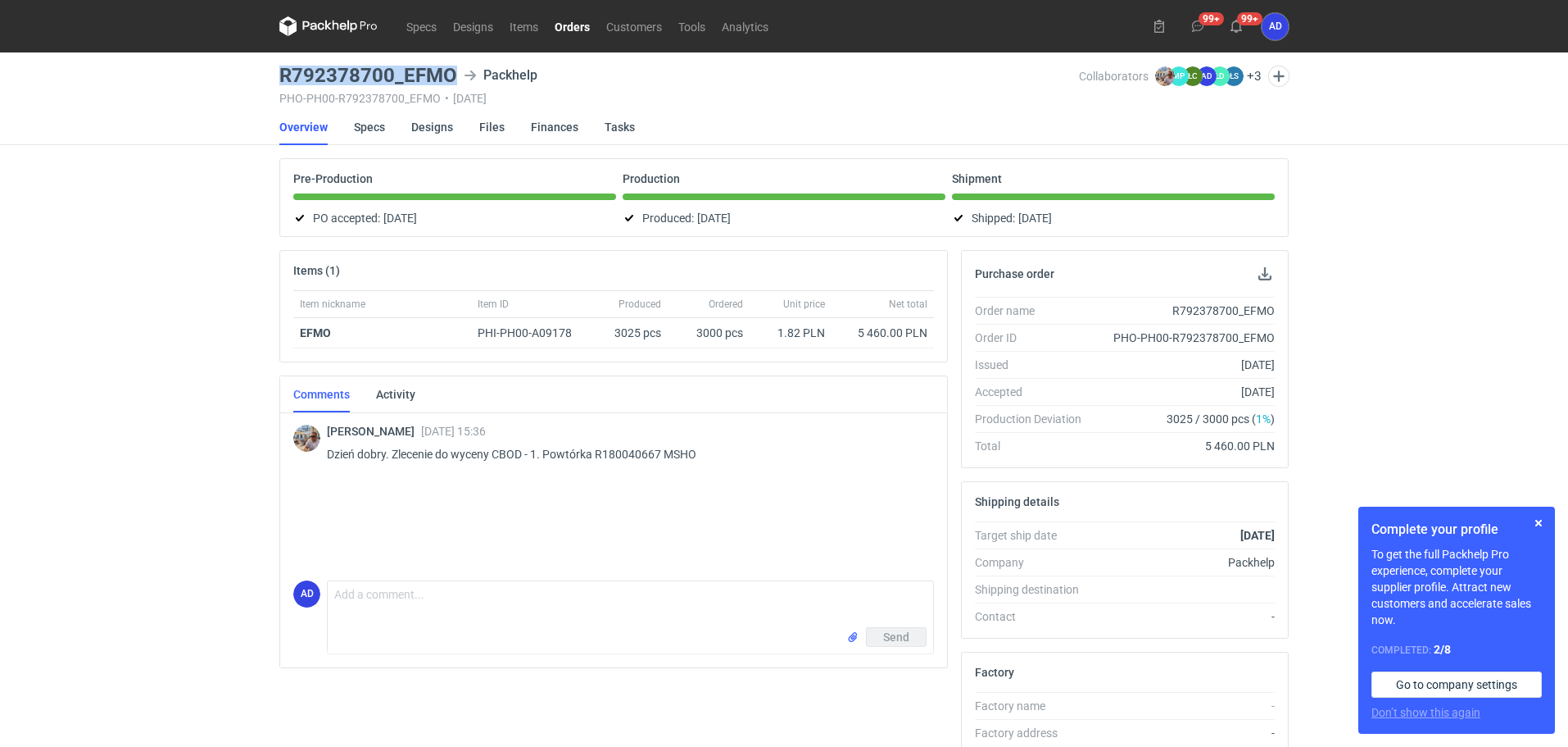
click at [572, 31] on link "Orders" at bounding box center [573, 26] width 52 height 19
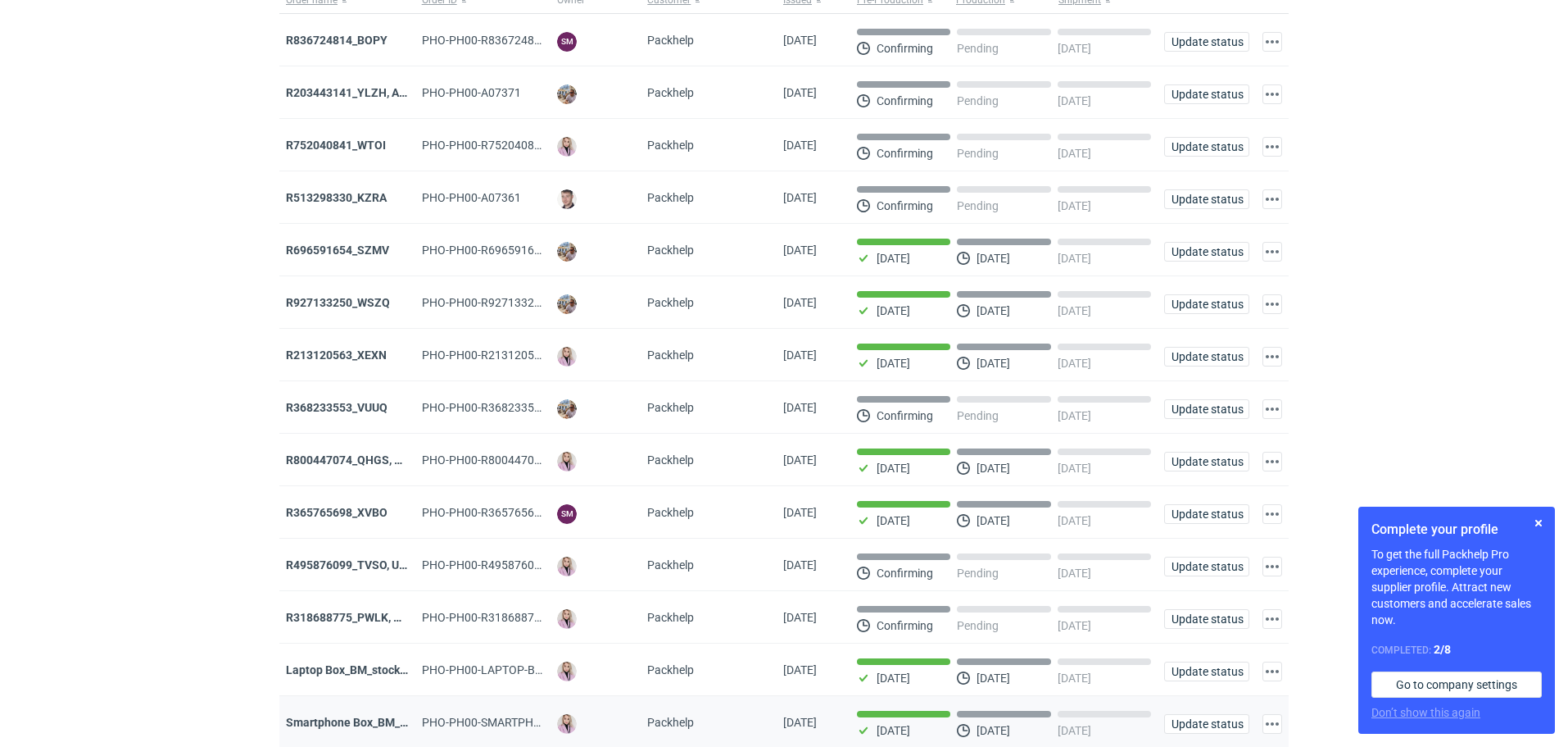
scroll to position [59, 0]
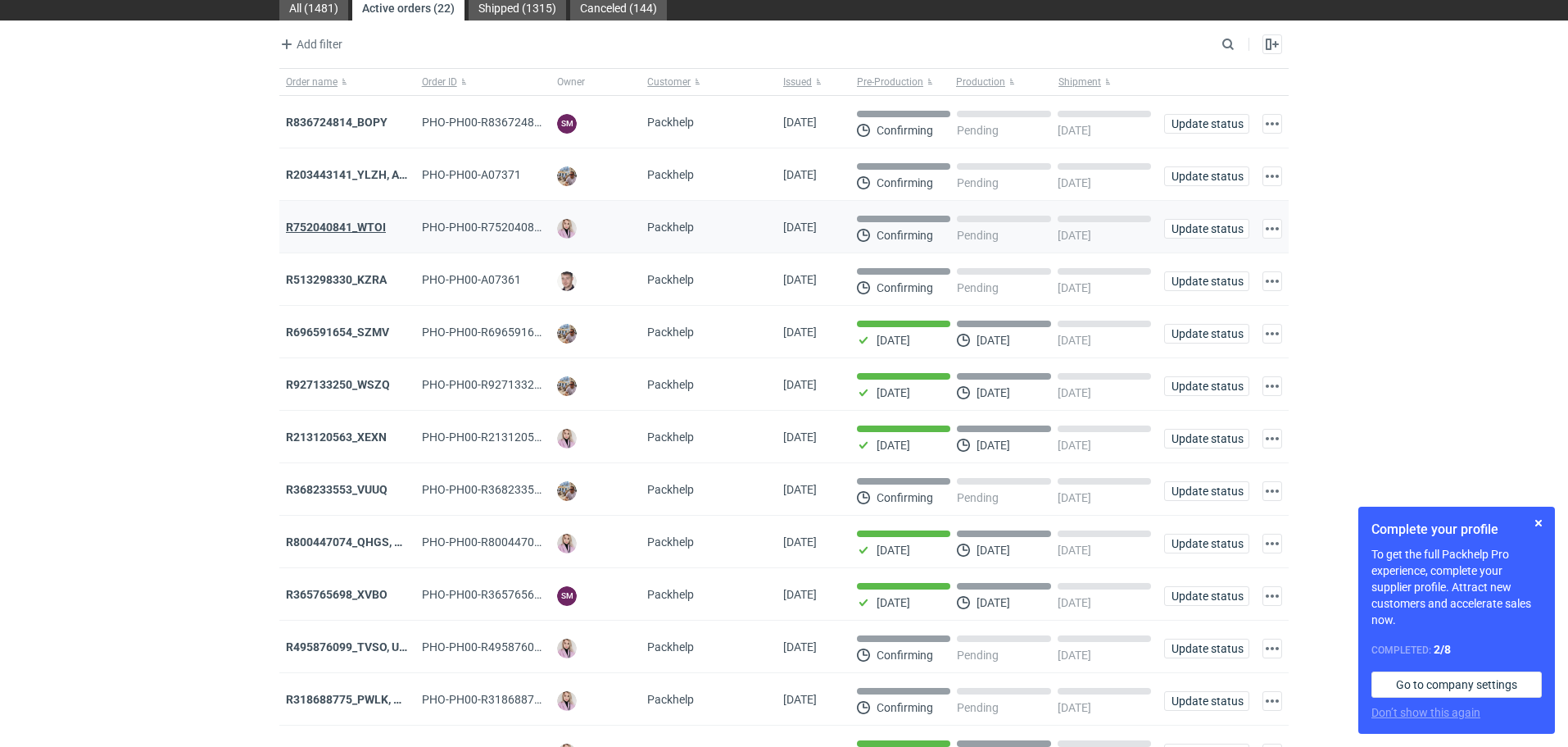
click at [371, 232] on strong "R752040841_WTOI" at bounding box center [336, 228] width 100 height 13
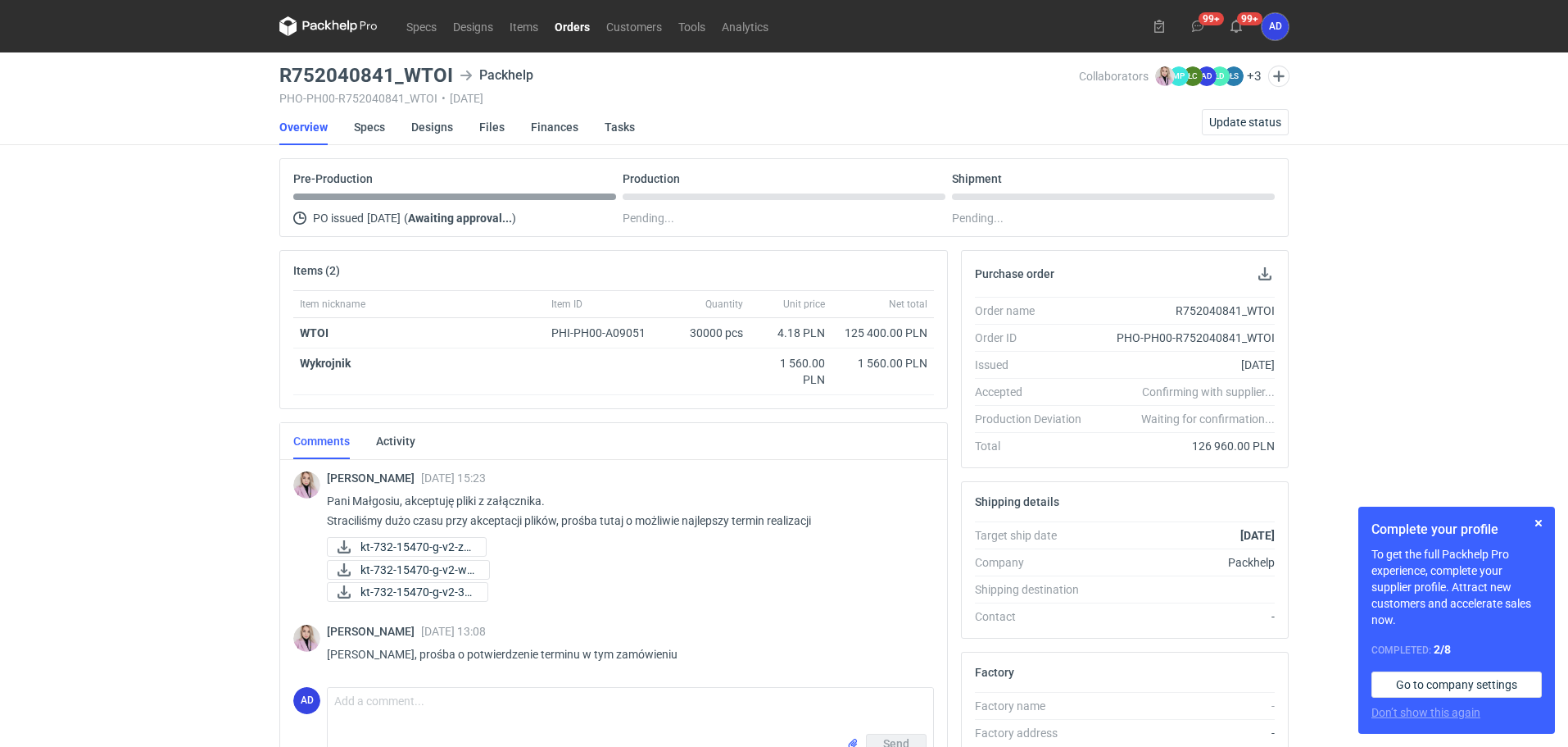
click at [452, 70] on div "R752040841_WTOI Packhelp" at bounding box center [678, 75] width 799 height 19
click at [453, 74] on div "R752040841_WTOI Packhelp" at bounding box center [678, 75] width 799 height 19
drag, startPoint x: 451, startPoint y: 73, endPoint x: 276, endPoint y: 78, distance: 175.1
click at [276, 78] on main "R752040841_WTOI Packhelp PHO-PH00-R752040841_WTOI • [DATE] Collaborators [PERSO…" at bounding box center [784, 553] width 1023 height 1001
copy h3 "R752040841_WTOI"
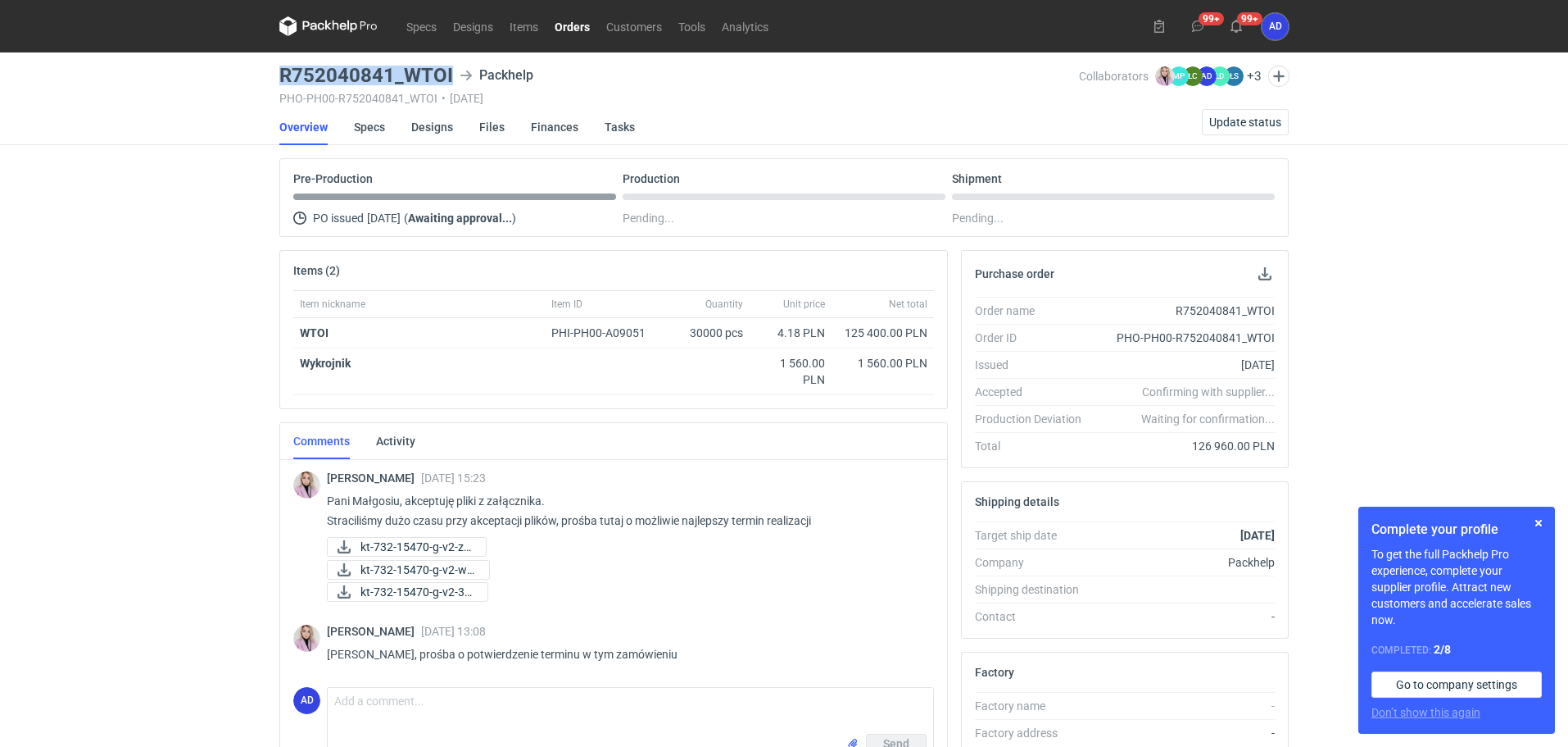
click at [567, 31] on link "Orders" at bounding box center [573, 26] width 52 height 19
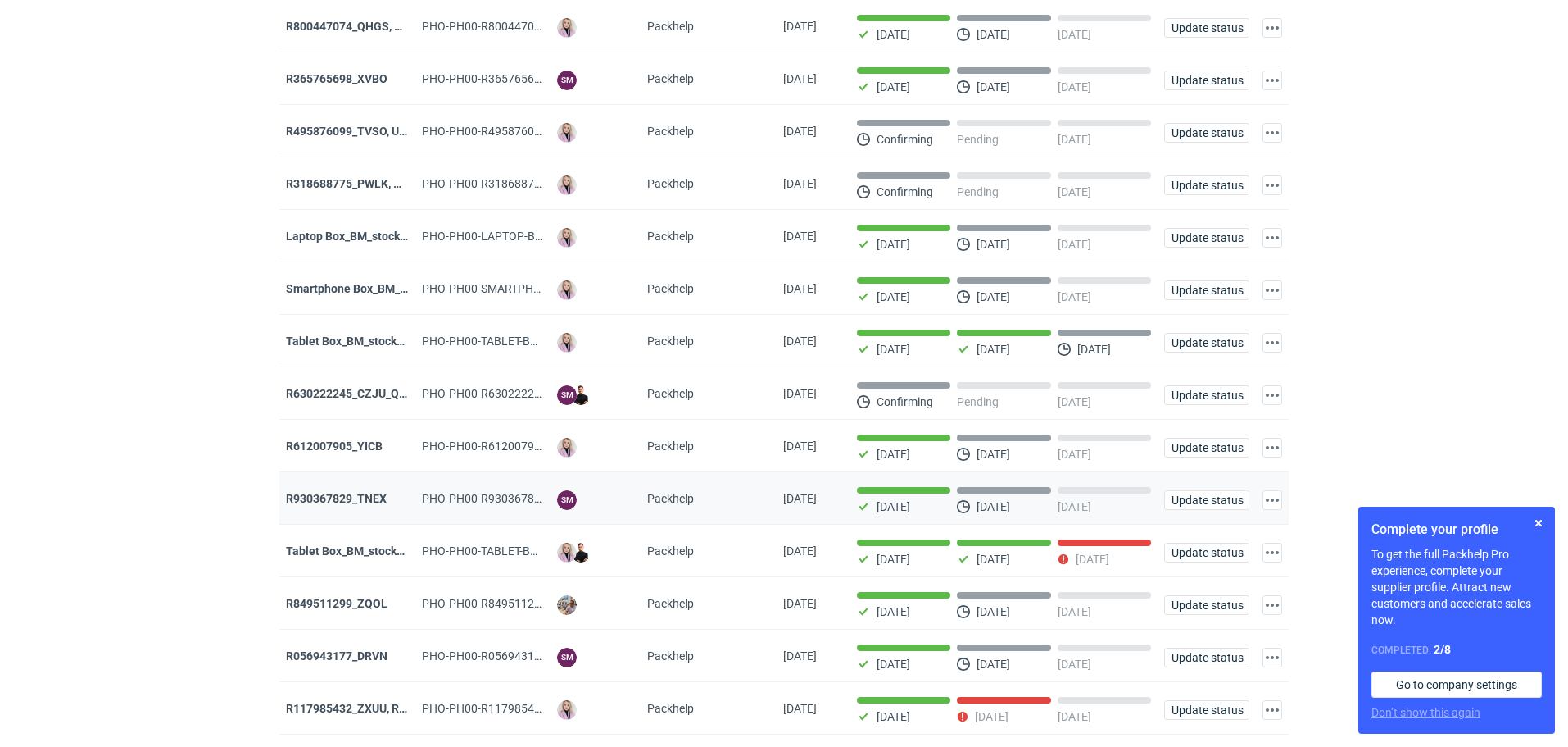
scroll to position [632, 0]
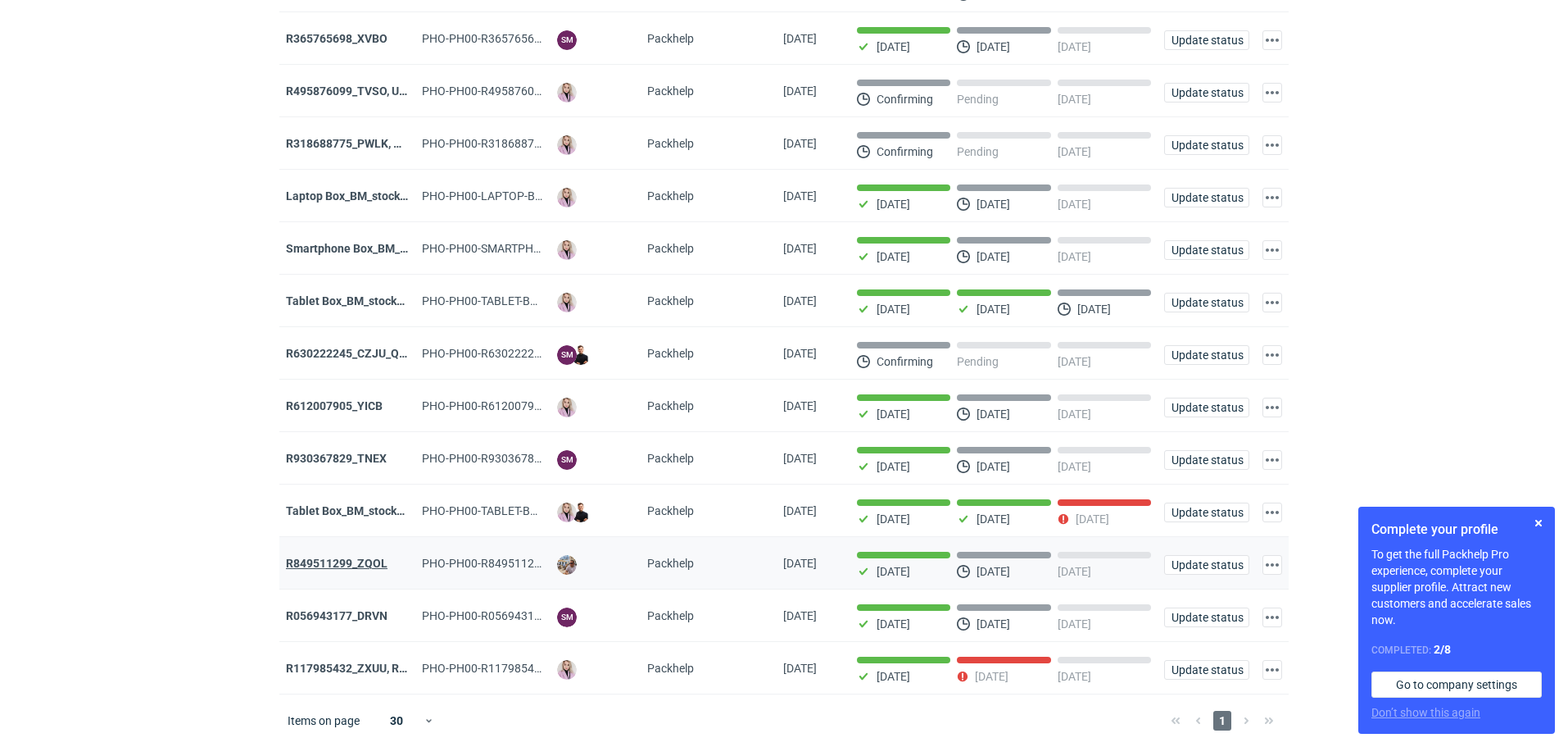
click at [380, 560] on strong "R849511299_ZQOL" at bounding box center [337, 564] width 102 height 13
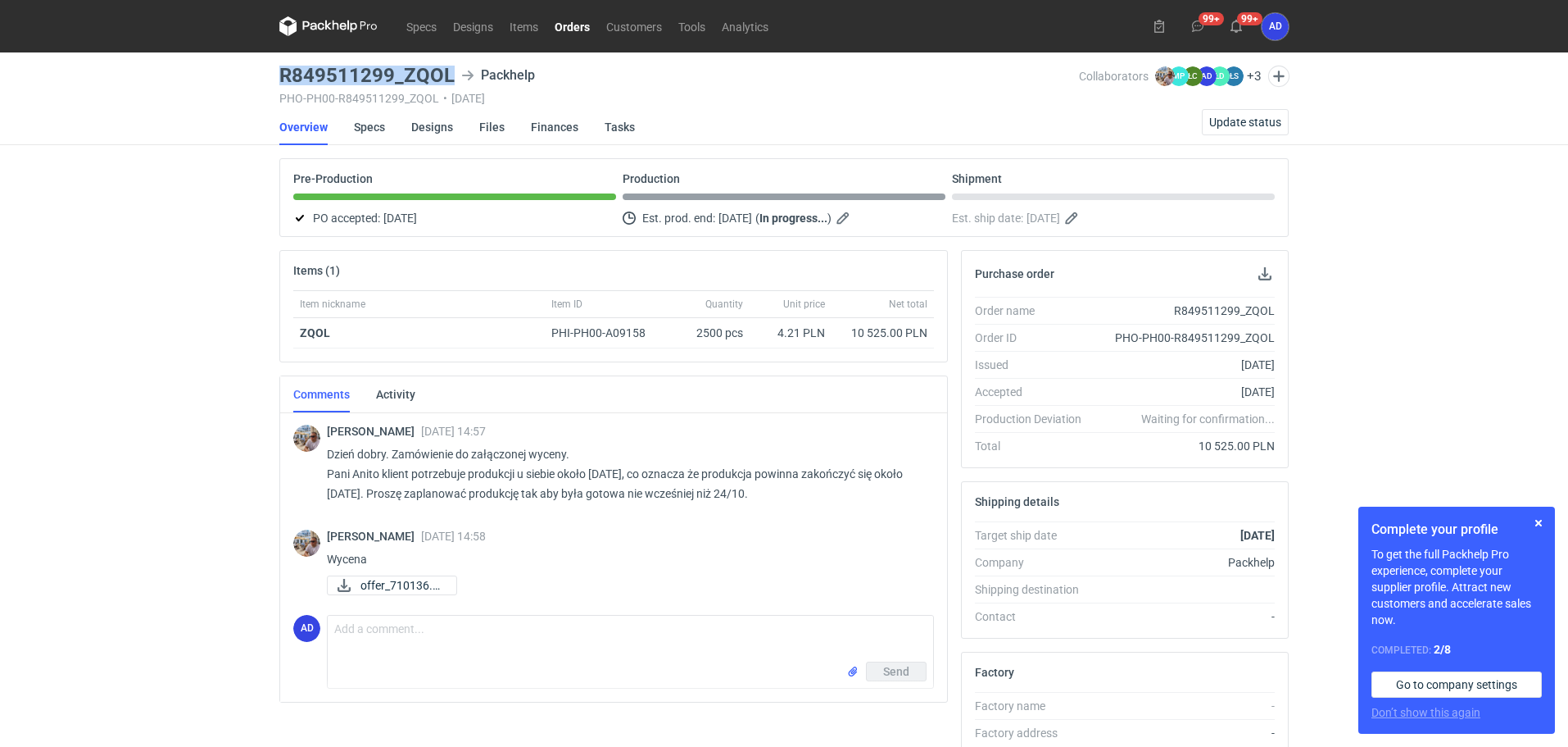
drag, startPoint x: 451, startPoint y: 74, endPoint x: 249, endPoint y: 81, distance: 202.1
click at [249, 81] on div "Specs Designs Items Orders Customers Tools Analytics 99+ 99+ AD [PERSON_NAME] […" at bounding box center [784, 374] width 1568 height 747
copy h3 "R849511299_ZQOL"
click at [574, 27] on link "Orders" at bounding box center [573, 26] width 52 height 19
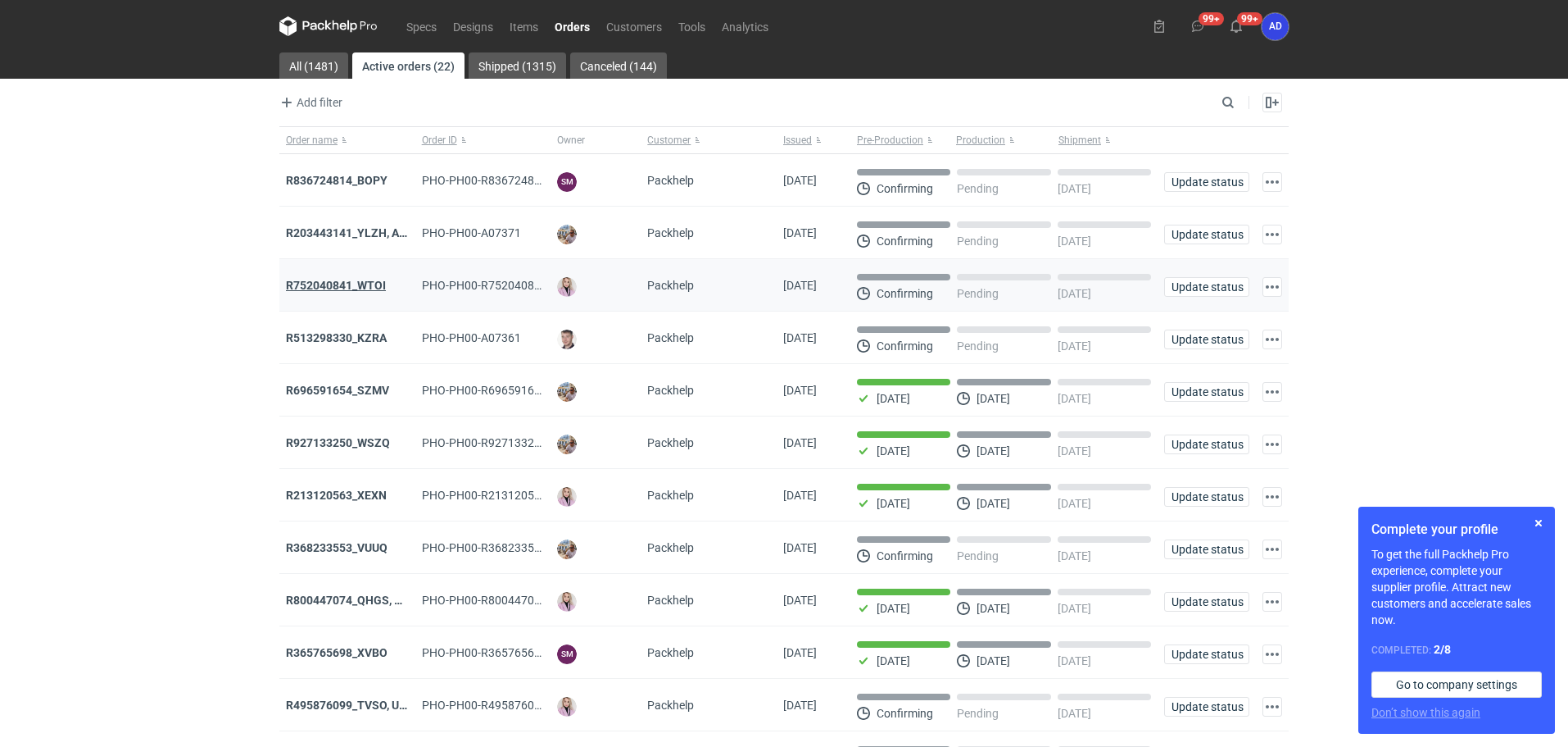
click at [323, 286] on strong "R752040841_WTOI" at bounding box center [336, 285] width 100 height 13
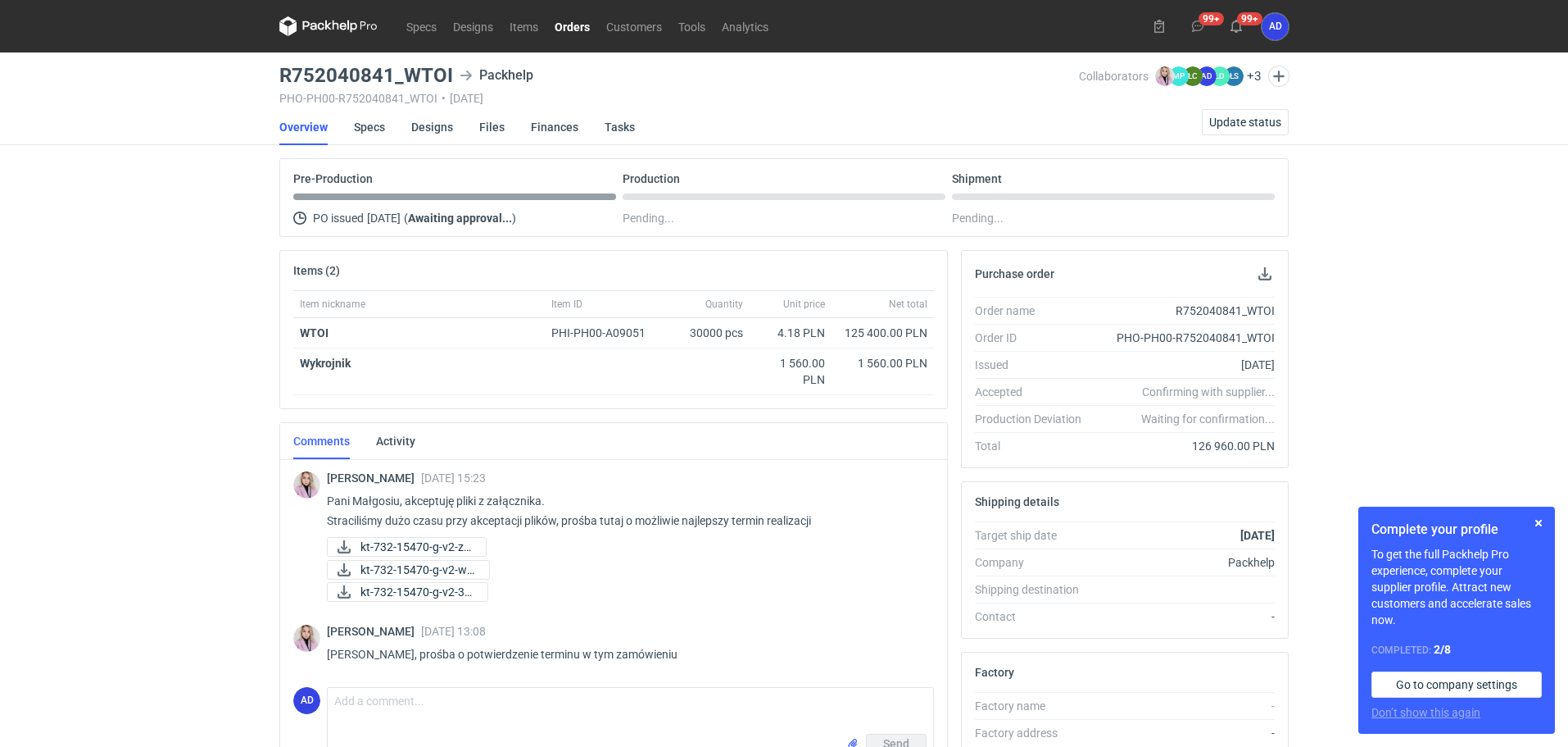
click at [564, 29] on link "Orders" at bounding box center [573, 26] width 52 height 19
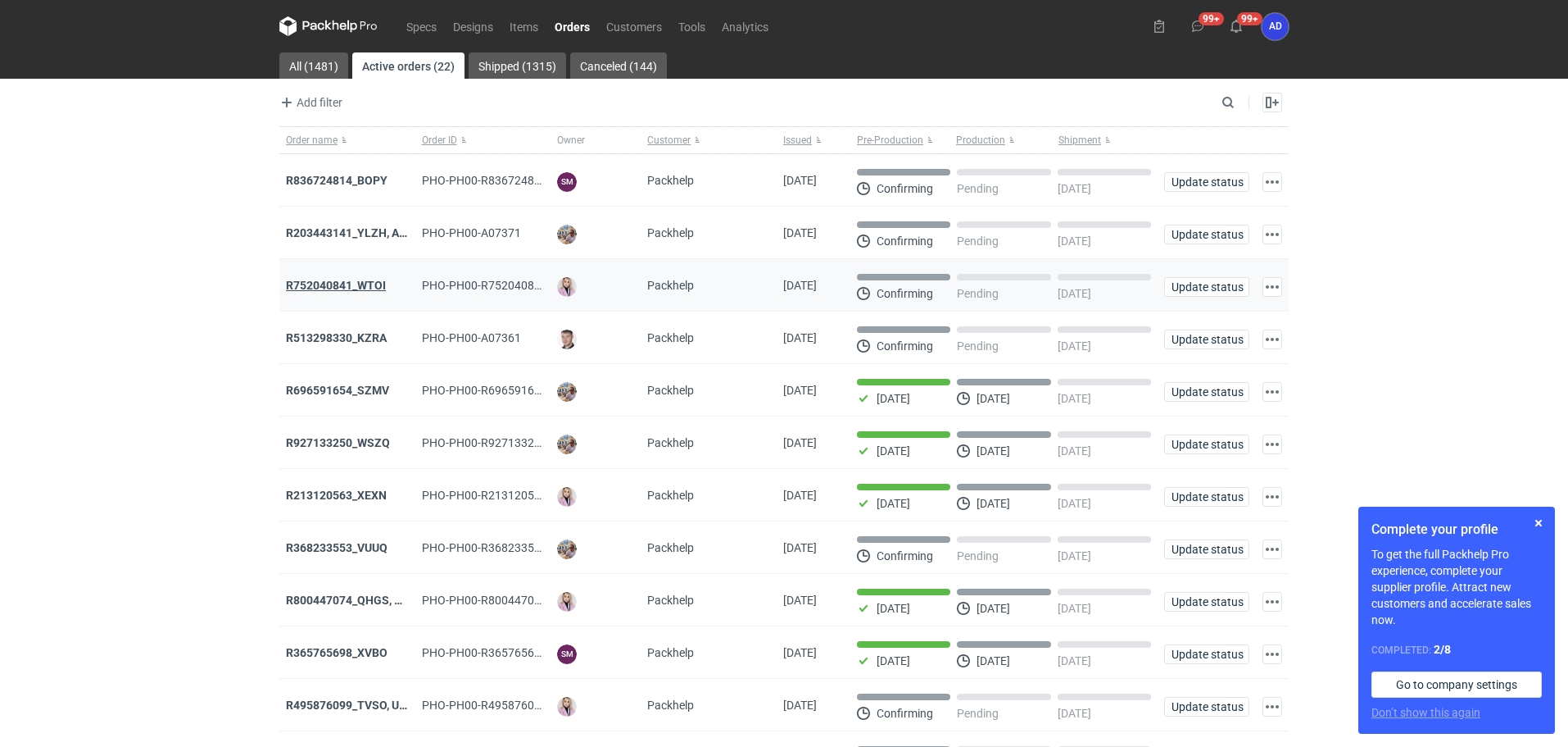
click at [336, 290] on strong "R752040841_WTOI" at bounding box center [336, 285] width 100 height 13
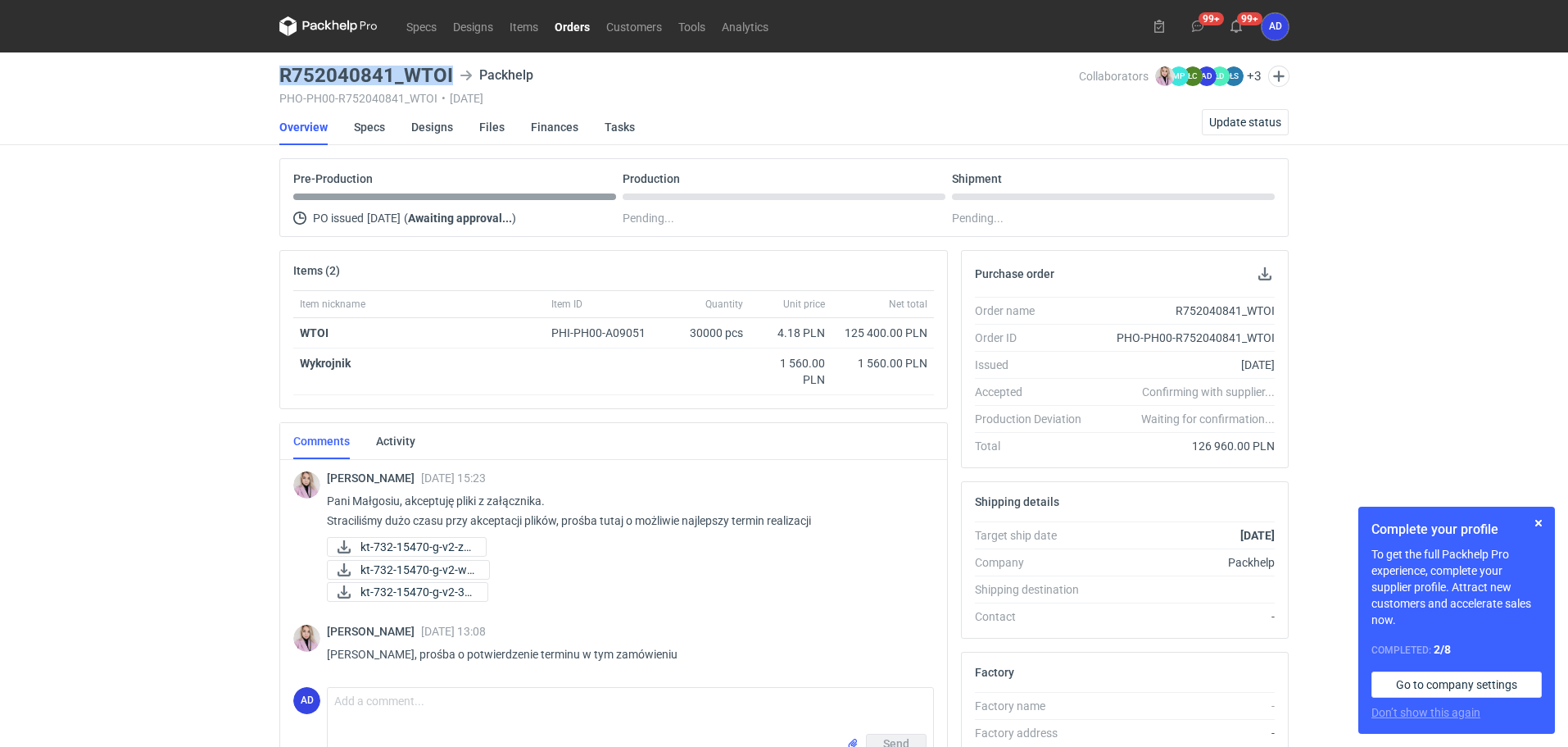
drag, startPoint x: 444, startPoint y: 73, endPoint x: 283, endPoint y: 73, distance: 161.0
click at [283, 73] on div "R752040841_WTOI Packhelp" at bounding box center [678, 75] width 799 height 19
copy h3 "R752040841_WTOI"
